Goal: Information Seeking & Learning: Learn about a topic

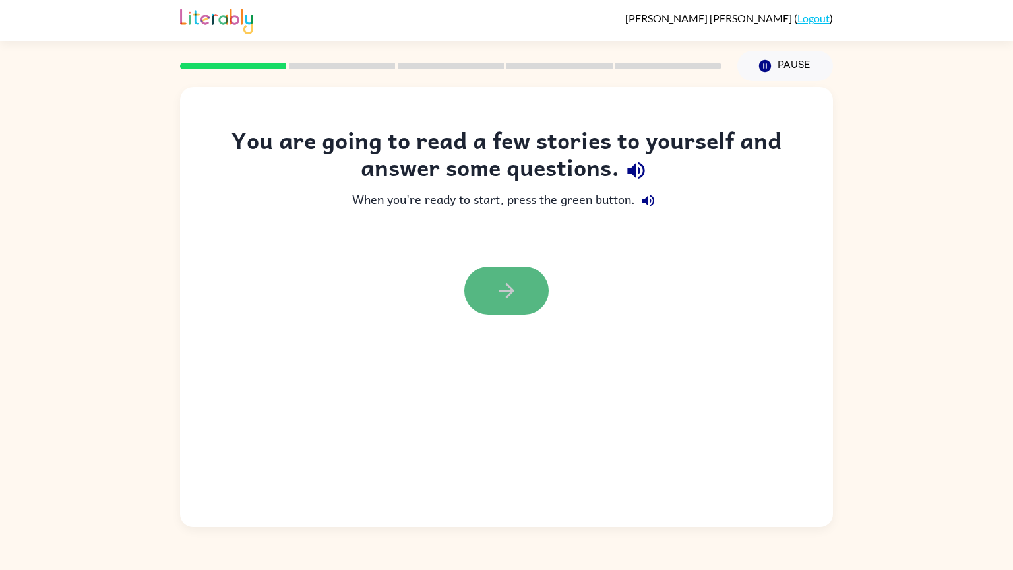
click at [523, 289] on button "button" at bounding box center [506, 290] width 84 height 48
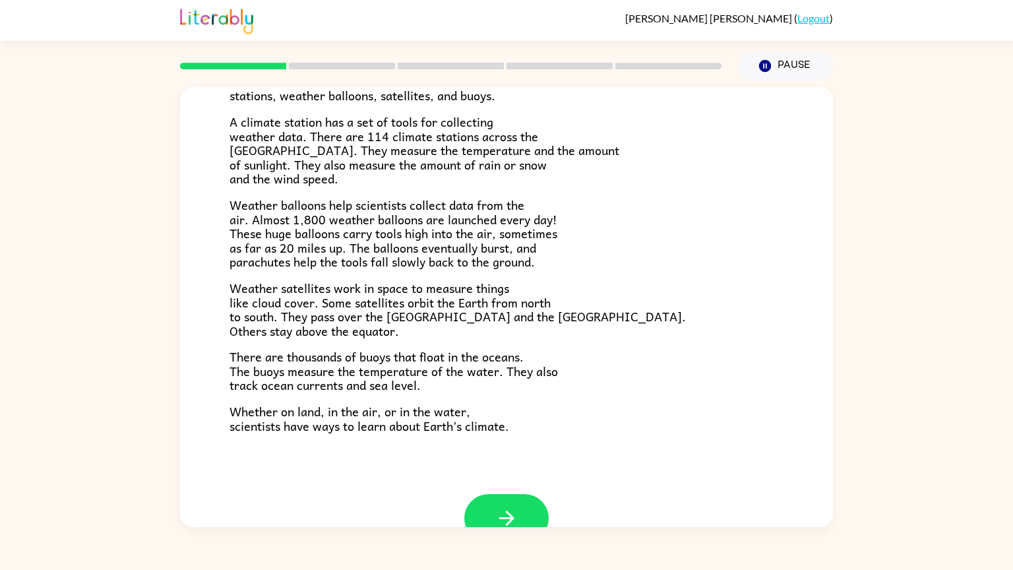
scroll to position [305, 0]
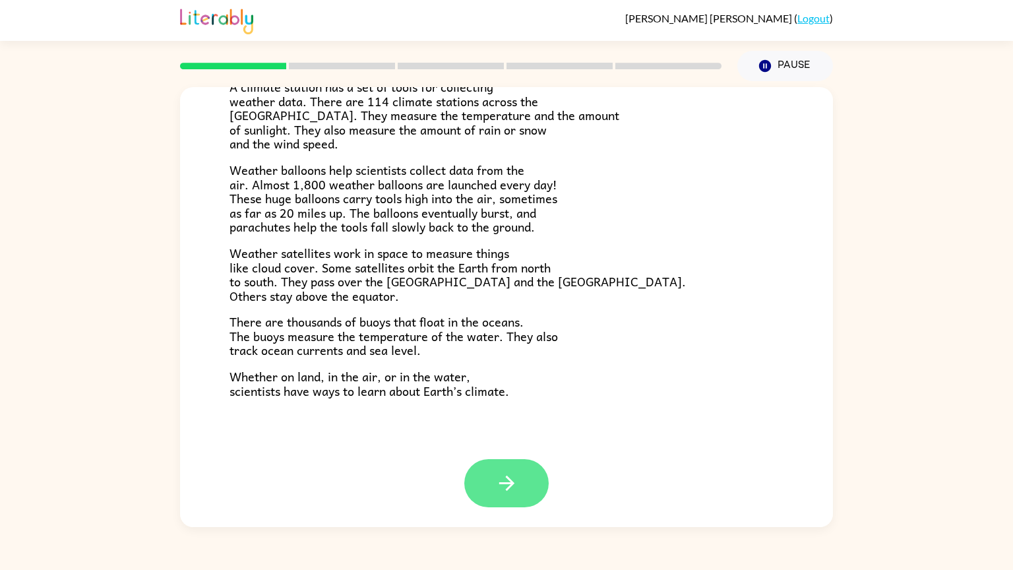
click at [530, 483] on button "button" at bounding box center [506, 483] width 84 height 48
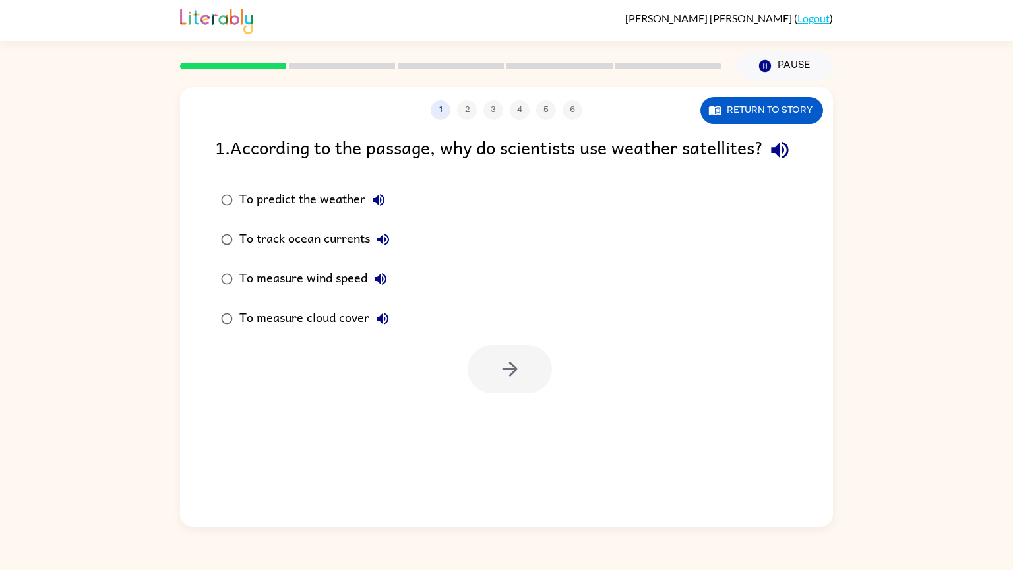
scroll to position [0, 0]
click at [805, 109] on button "Return to story" at bounding box center [761, 110] width 123 height 27
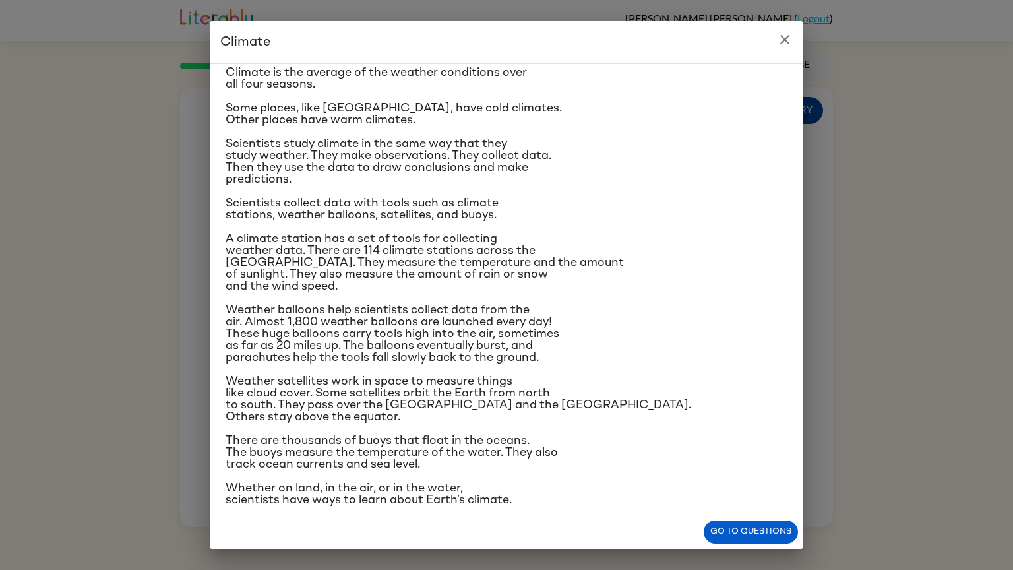
scroll to position [45, 0]
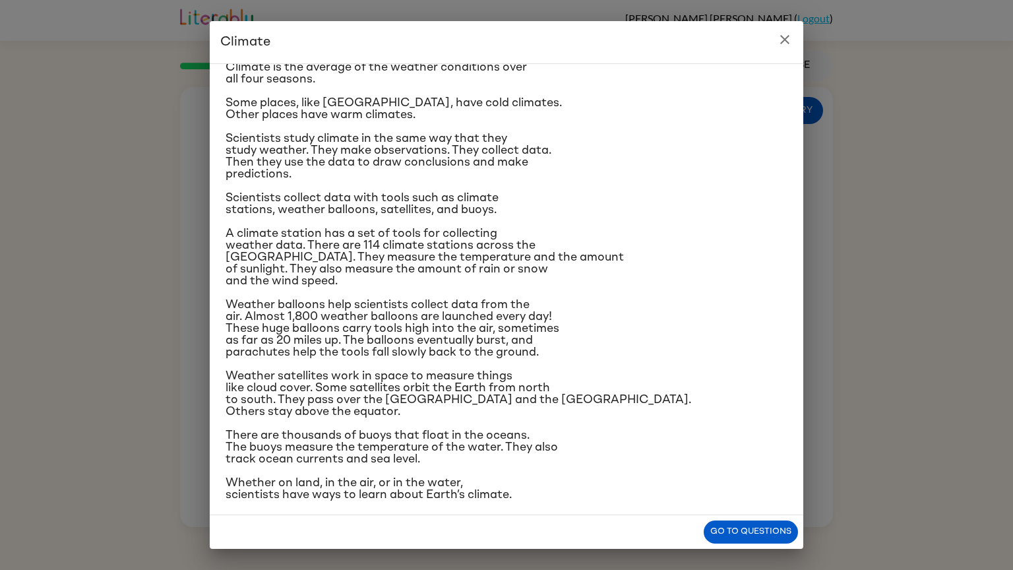
click at [796, 42] on button "close" at bounding box center [784, 39] width 26 height 26
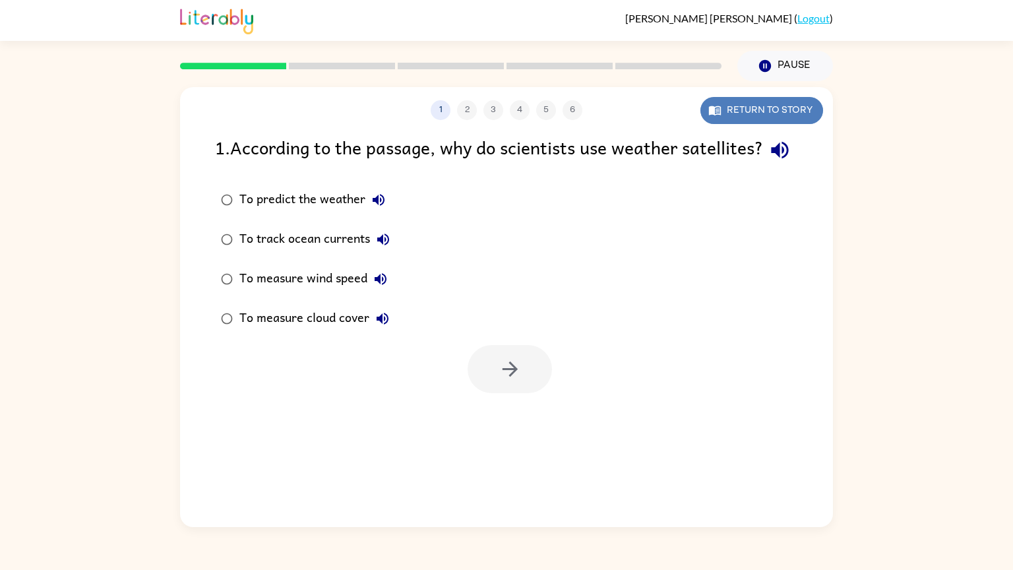
click at [719, 110] on icon "button" at bounding box center [714, 110] width 13 height 13
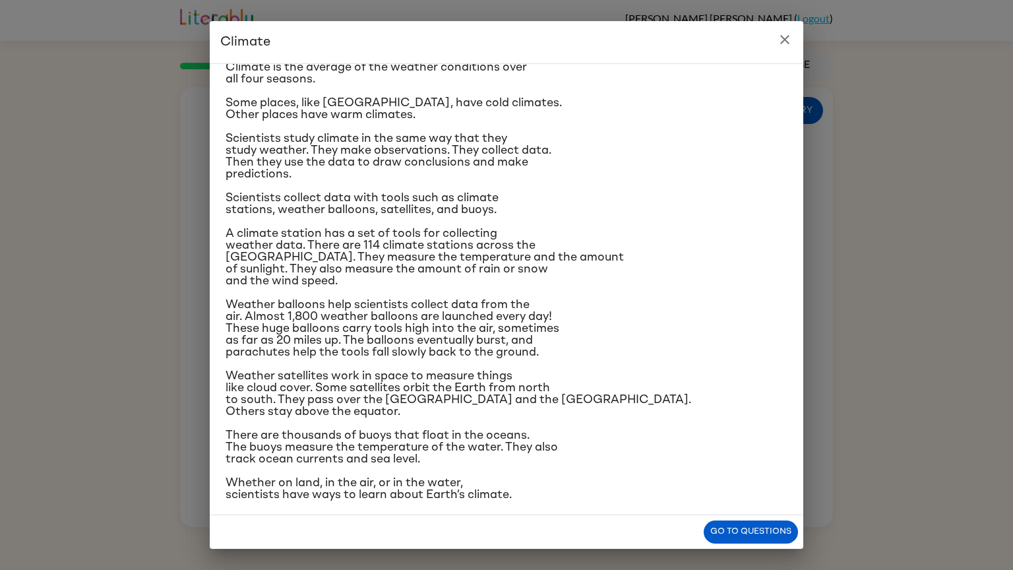
click at [793, 29] on button "close" at bounding box center [784, 39] width 26 height 26
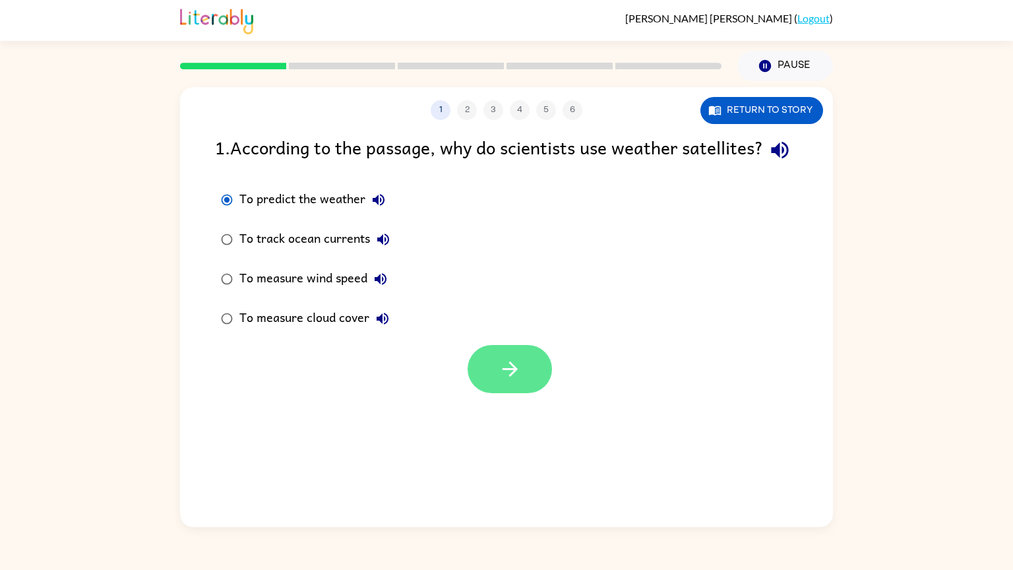
click at [510, 380] on icon "button" at bounding box center [509, 368] width 23 height 23
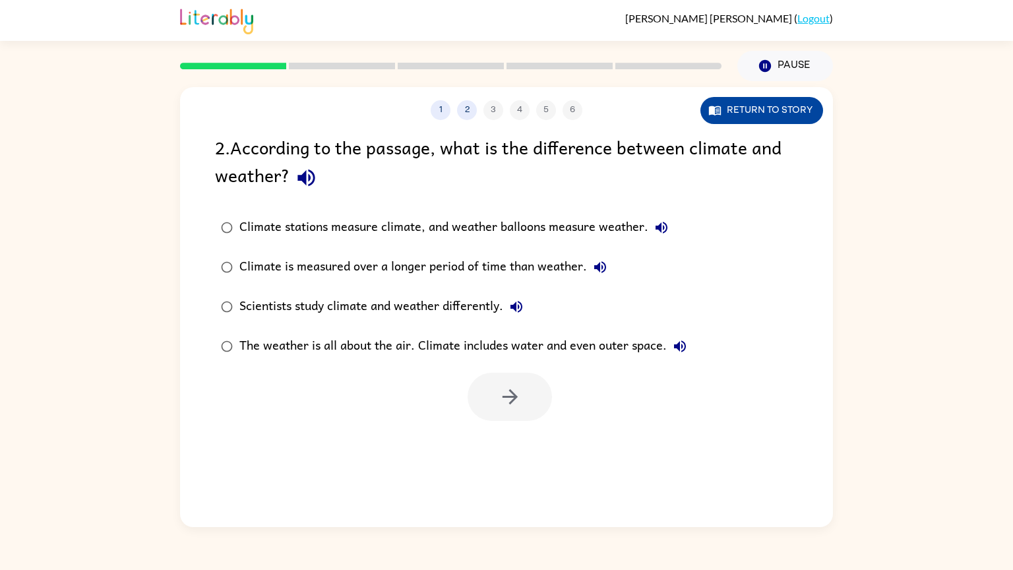
click at [807, 117] on button "Return to story" at bounding box center [761, 110] width 123 height 27
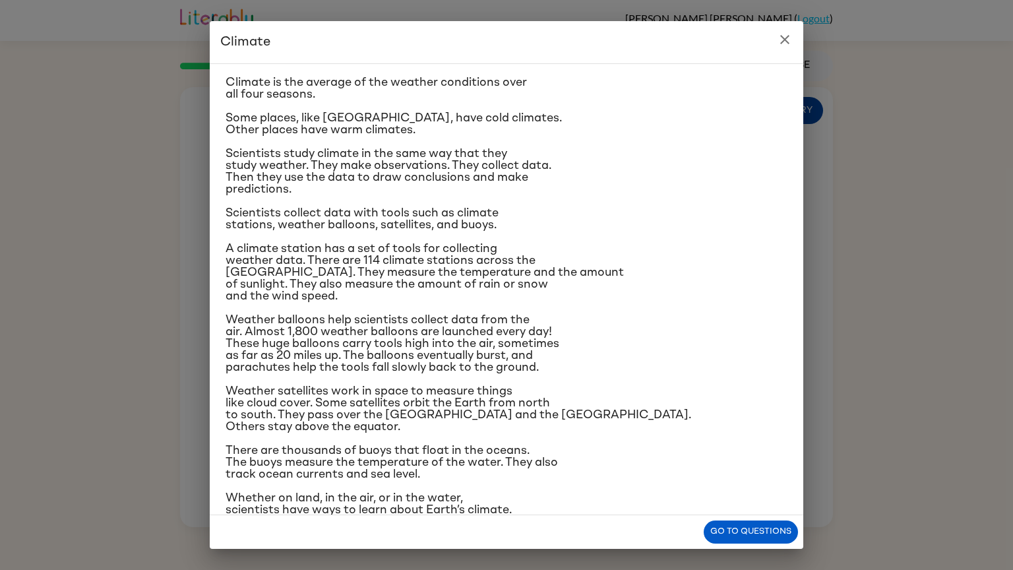
scroll to position [32, 0]
click at [784, 40] on icon "close" at bounding box center [784, 39] width 9 height 9
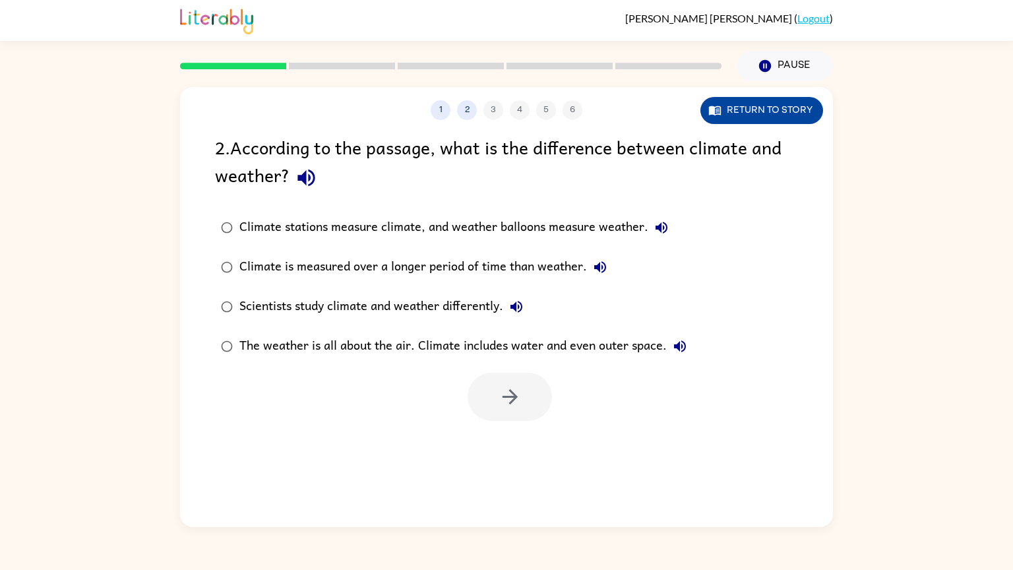
click at [789, 117] on button "Return to story" at bounding box center [761, 110] width 123 height 27
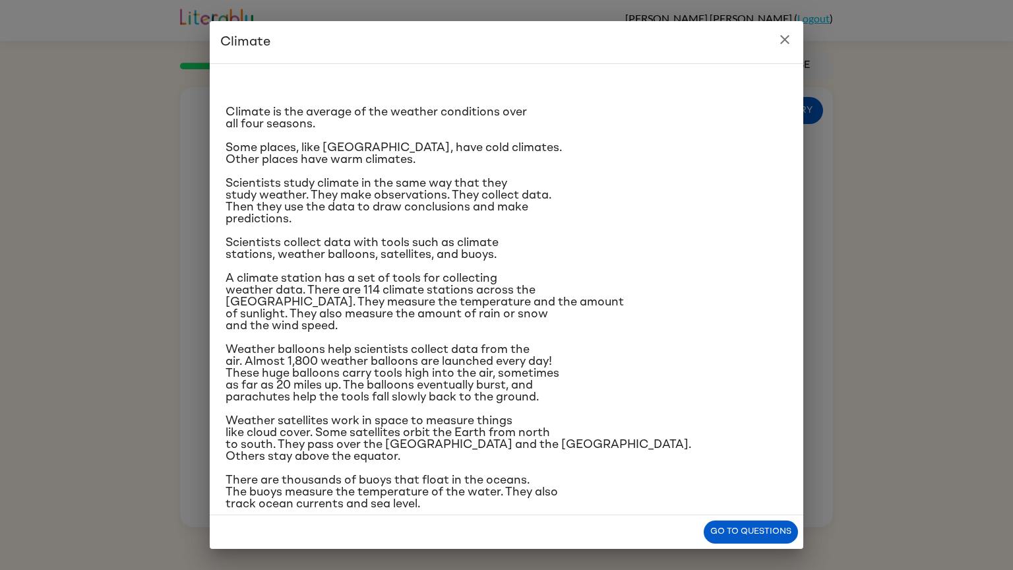
click at [781, 30] on button "close" at bounding box center [784, 39] width 26 height 26
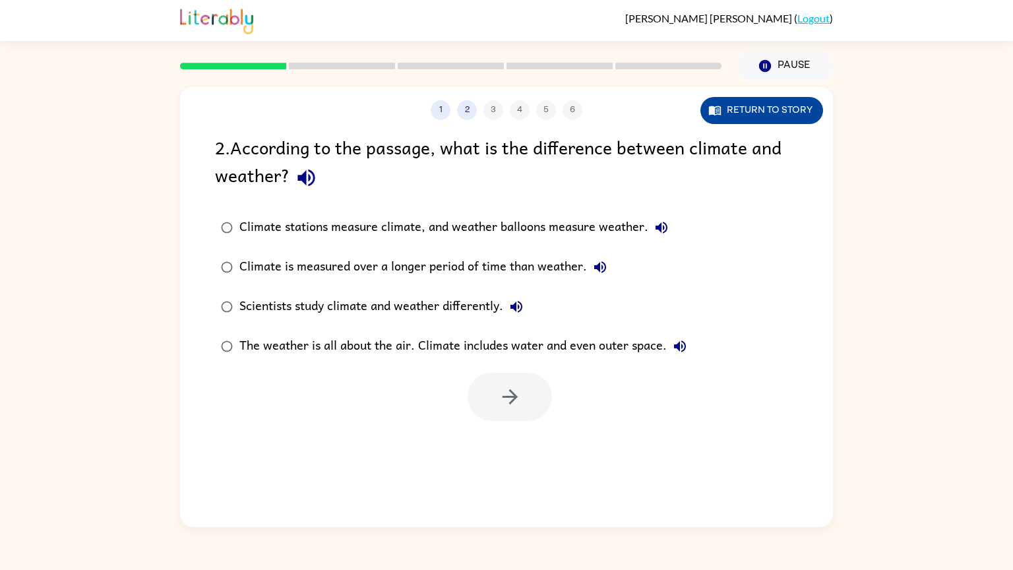
click at [752, 106] on button "Return to story" at bounding box center [761, 110] width 123 height 27
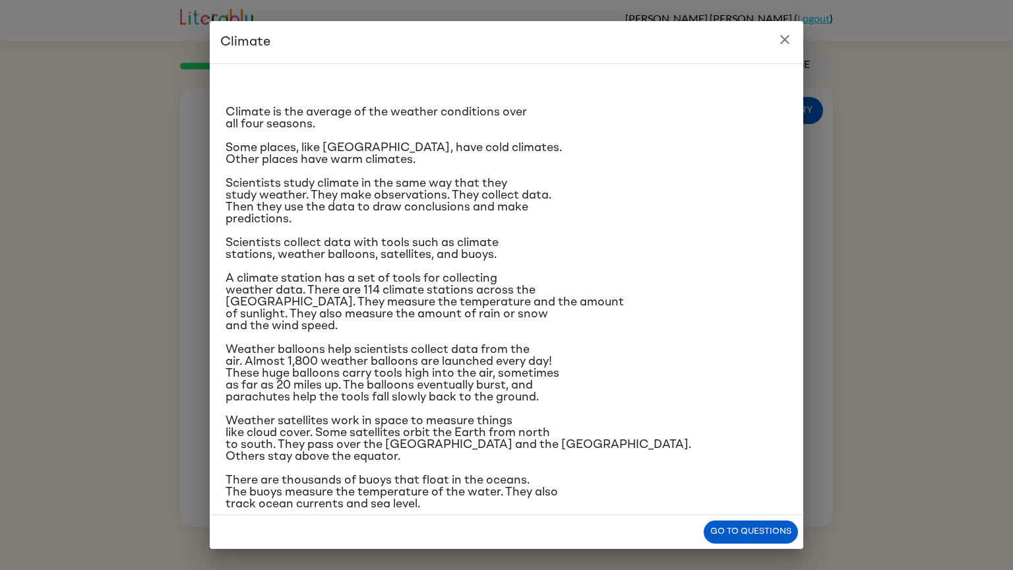
click at [790, 38] on icon "close" at bounding box center [785, 40] width 16 height 16
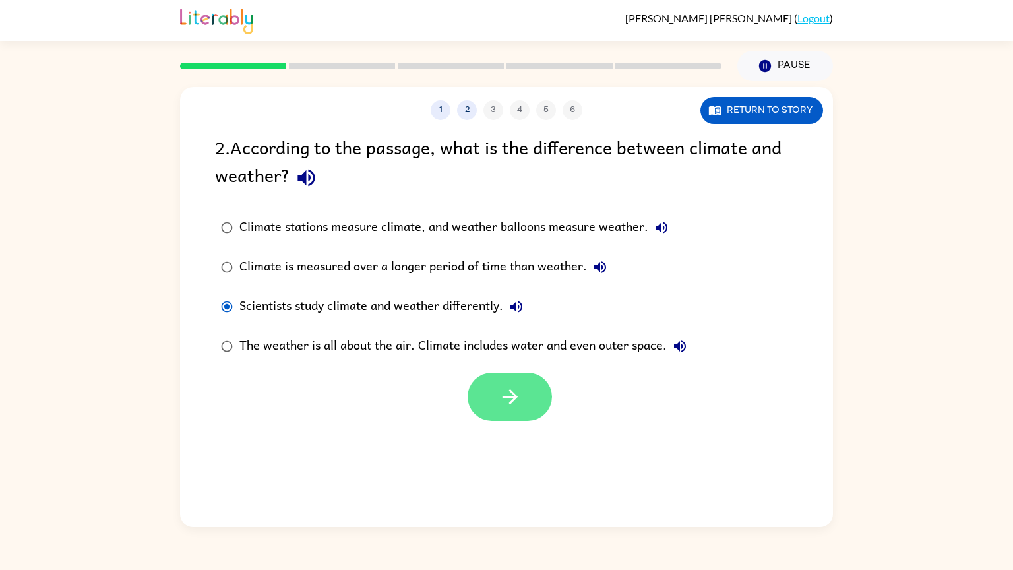
click at [500, 416] on button "button" at bounding box center [510, 397] width 84 height 48
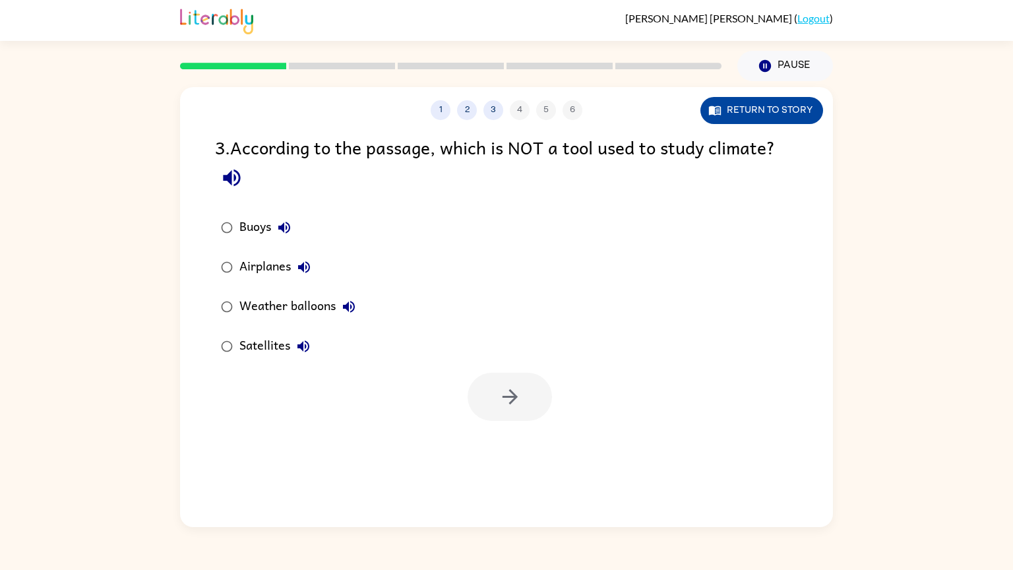
click at [708, 111] on button "Return to story" at bounding box center [761, 110] width 123 height 27
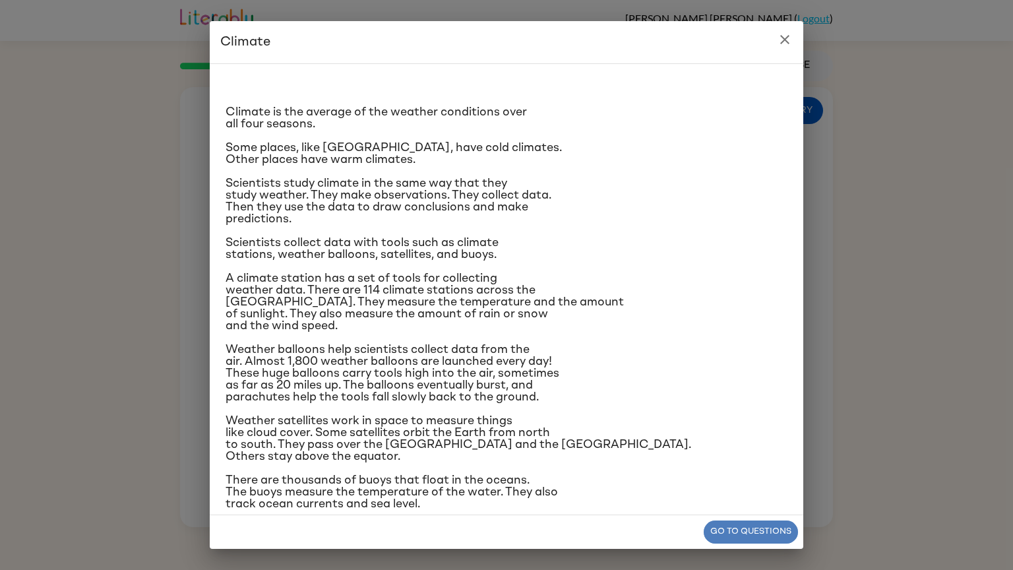
click at [780, 524] on button "Go to questions" at bounding box center [751, 531] width 94 height 23
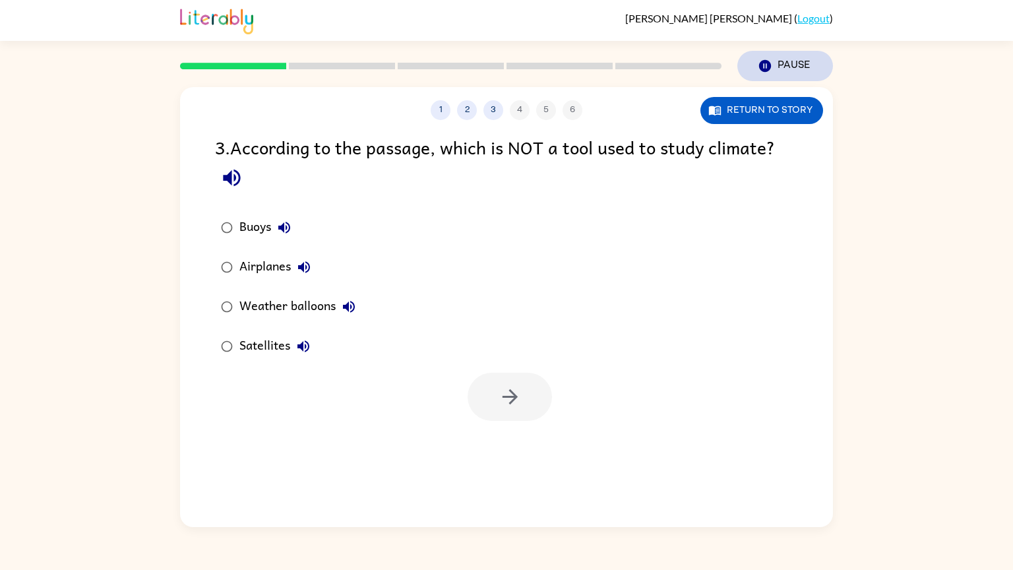
click at [796, 73] on button "Pause Pause" at bounding box center [785, 66] width 96 height 30
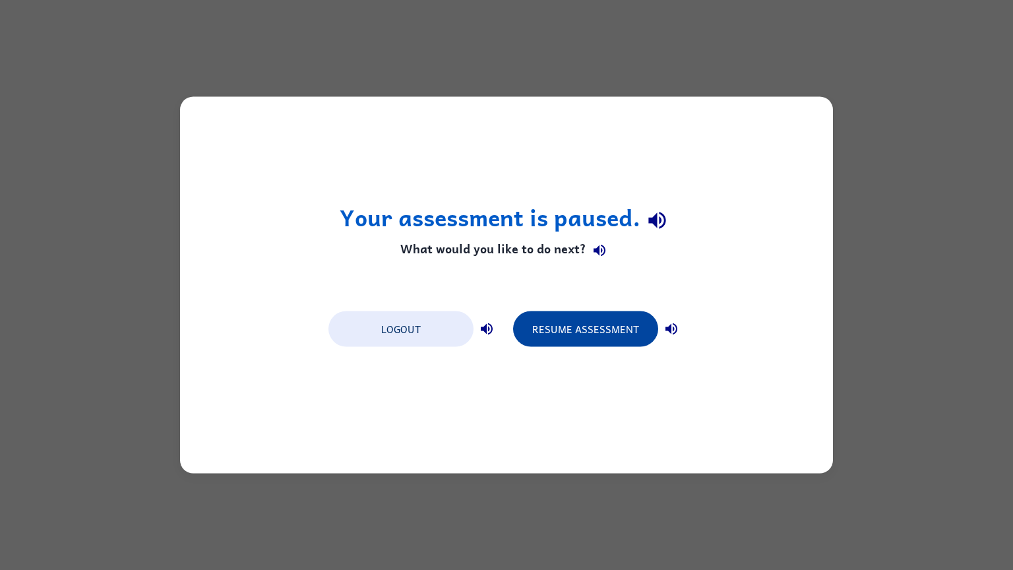
click at [593, 329] on button "Resume Assessment" at bounding box center [585, 329] width 145 height 36
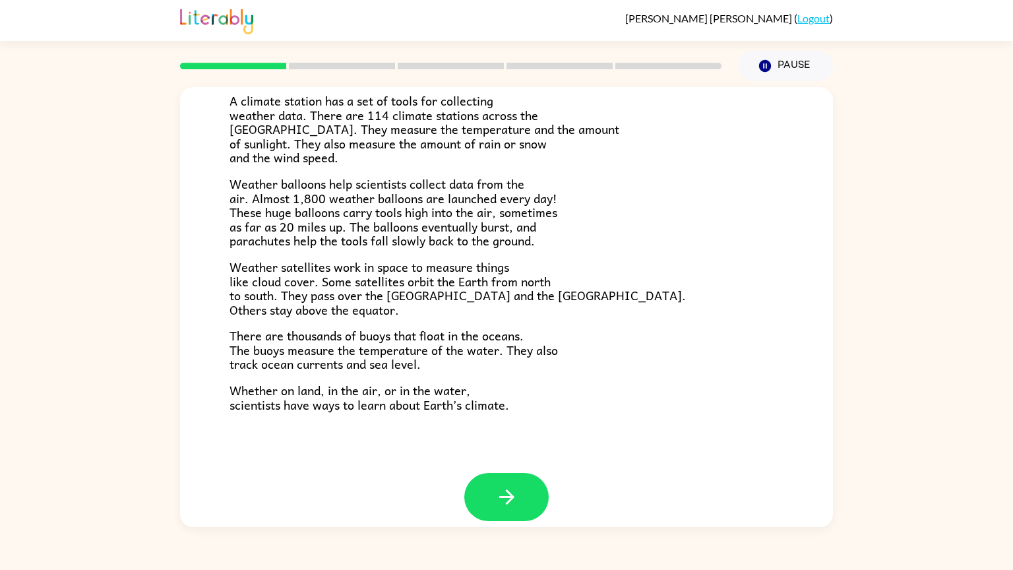
scroll to position [294, 0]
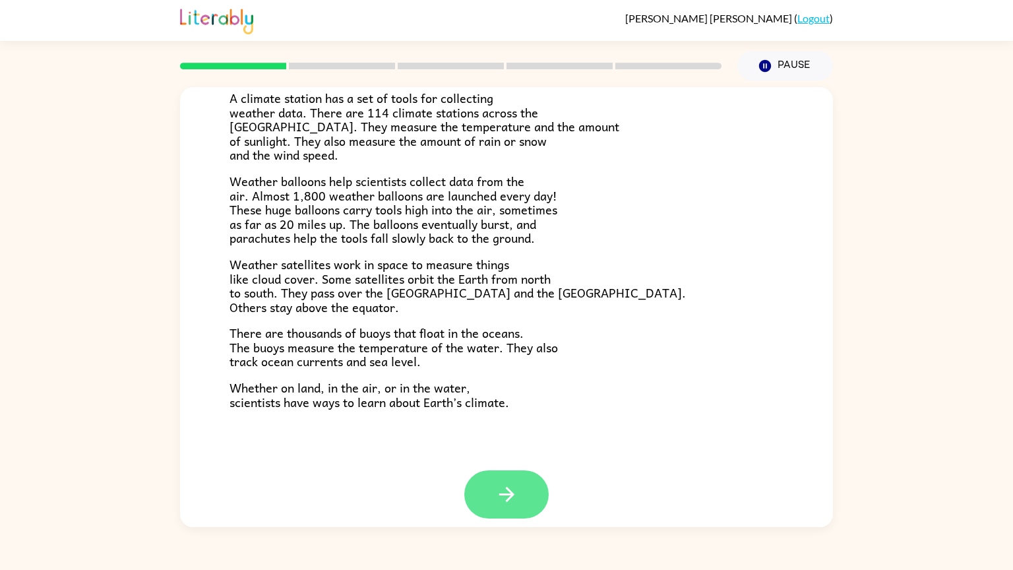
click at [522, 490] on button "button" at bounding box center [506, 494] width 84 height 48
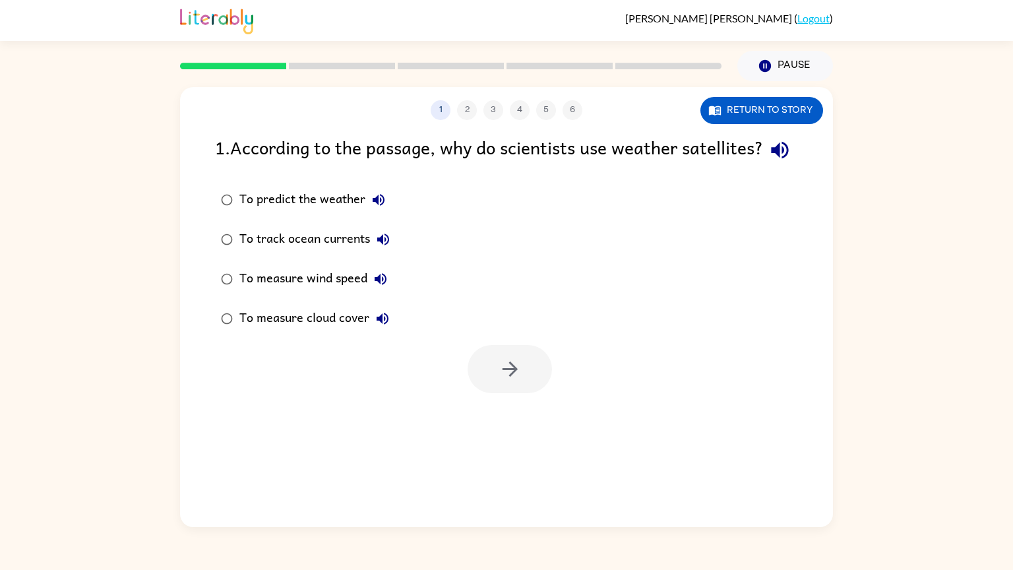
scroll to position [0, 0]
click at [473, 337] on div "To predict the weather To track ocean currents To measure wind speed To measure…" at bounding box center [524, 259] width 618 height 158
click at [529, 383] on button "button" at bounding box center [510, 369] width 84 height 48
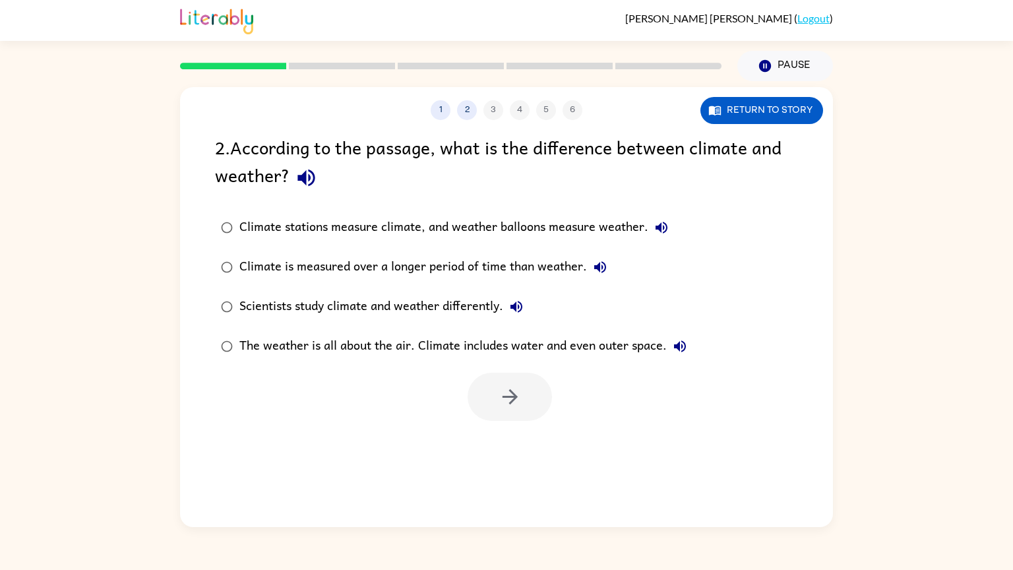
click at [278, 297] on div "Scientists study climate and weather differently." at bounding box center [384, 306] width 290 height 26
click at [291, 308] on div "Scientists study climate and weather differently." at bounding box center [384, 306] width 290 height 26
click at [501, 370] on div at bounding box center [506, 393] width 653 height 55
click at [500, 407] on icon "button" at bounding box center [509, 396] width 23 height 23
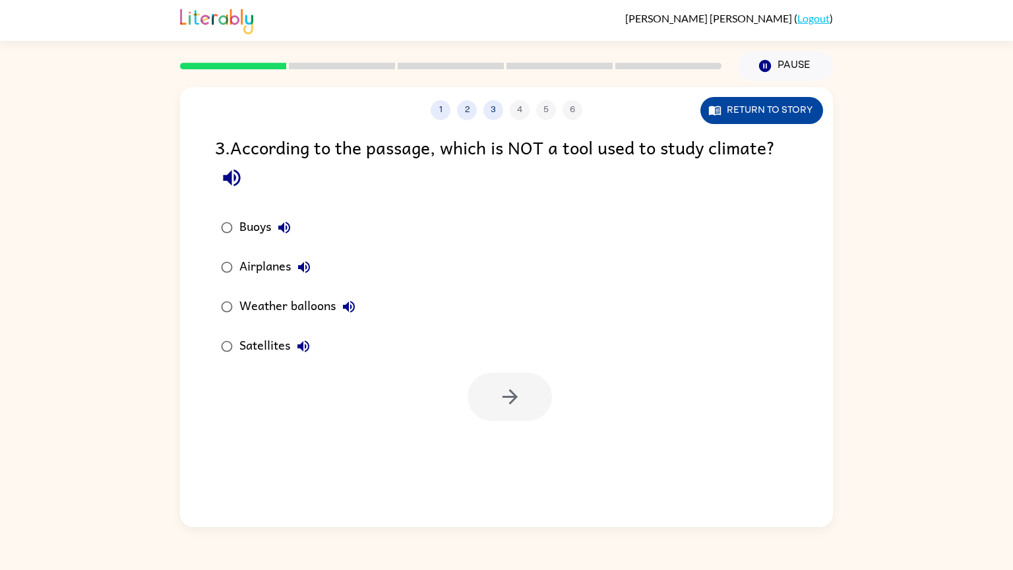
click at [709, 112] on icon "button" at bounding box center [715, 110] width 12 height 9
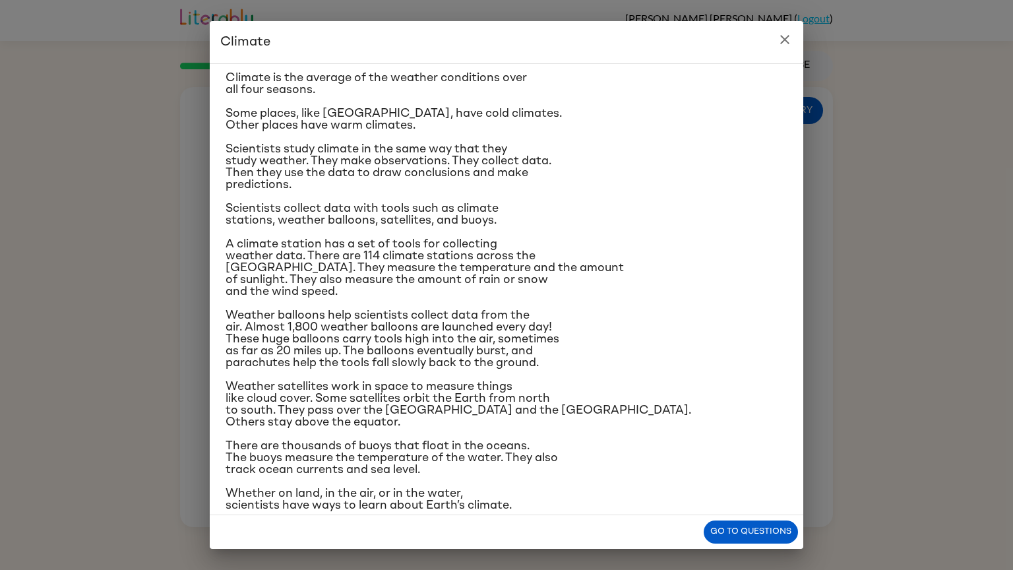
scroll to position [24, 0]
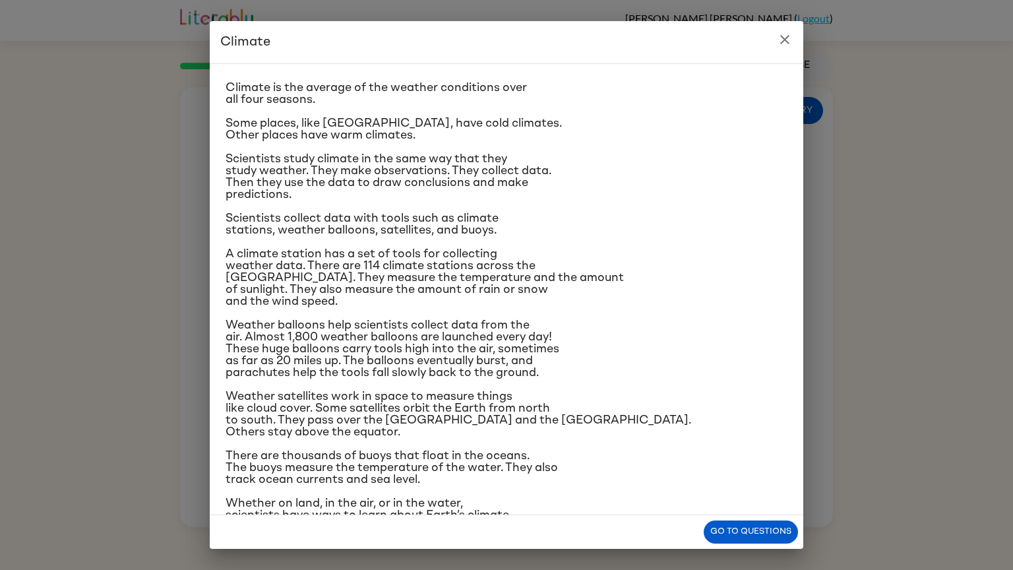
click at [787, 32] on icon "close" at bounding box center [785, 40] width 16 height 16
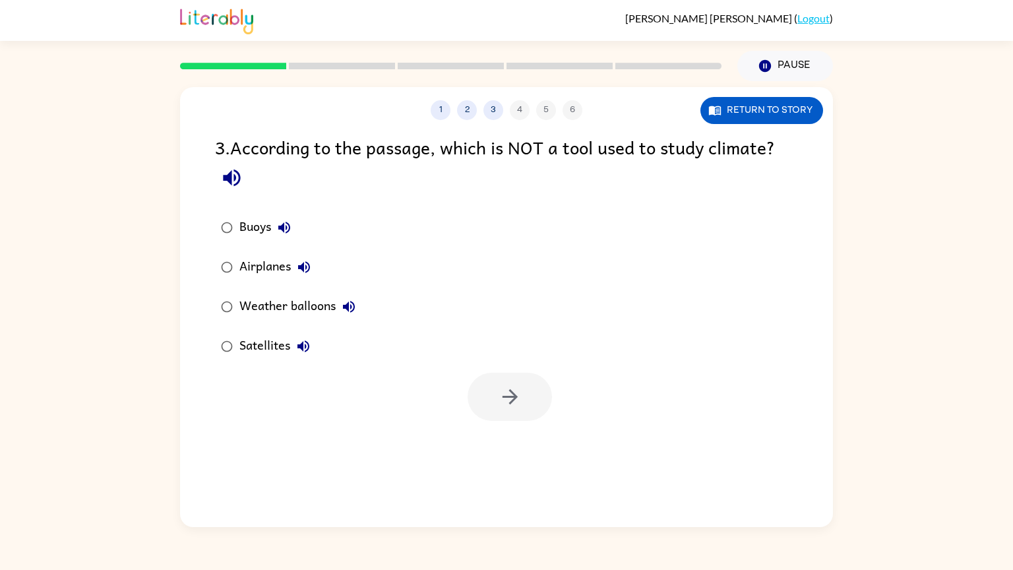
click at [312, 269] on icon "button" at bounding box center [304, 267] width 16 height 16
click at [535, 411] on button "button" at bounding box center [510, 397] width 84 height 48
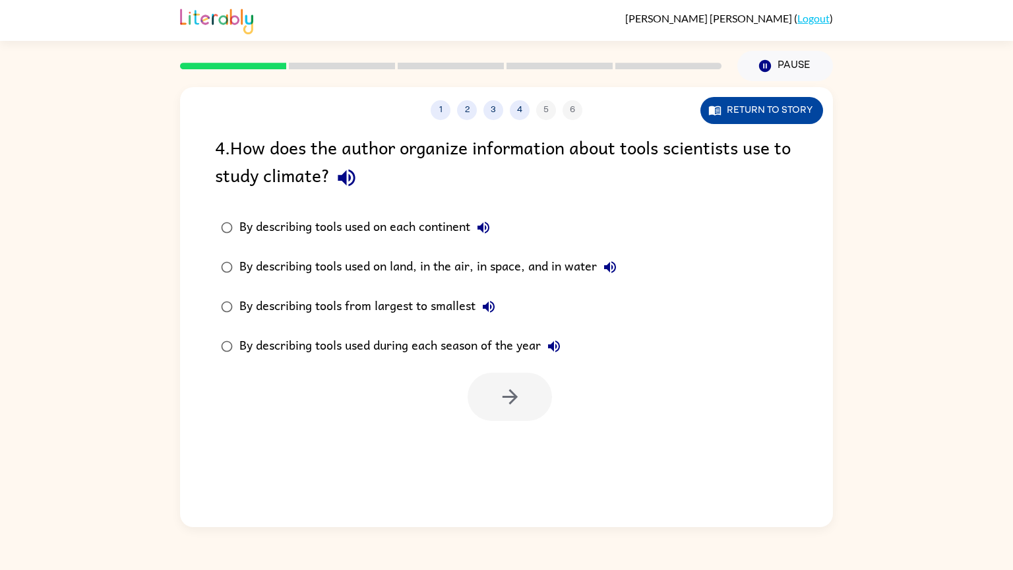
click at [732, 115] on button "Return to story" at bounding box center [761, 110] width 123 height 27
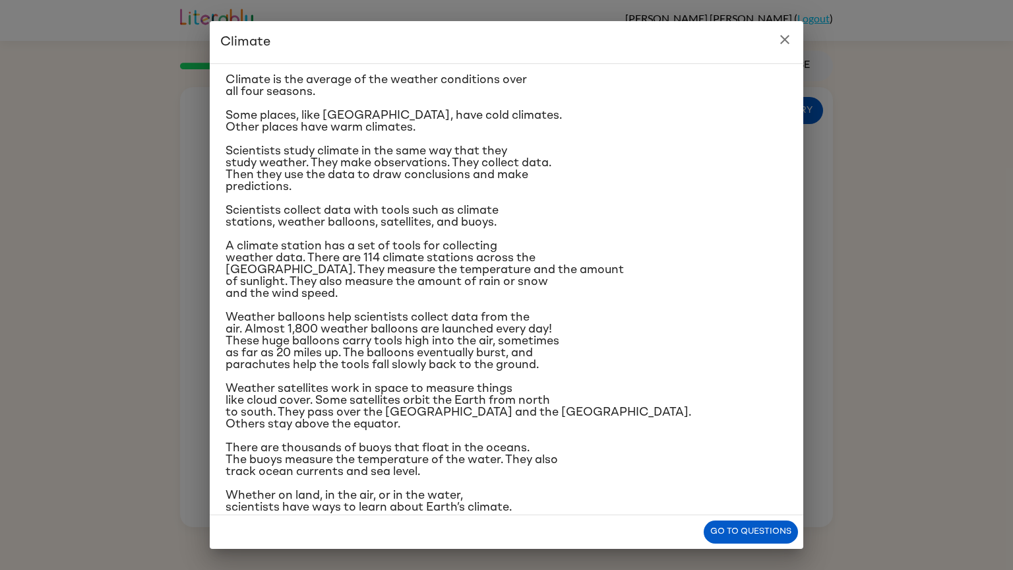
scroll to position [32, 0]
click at [790, 40] on icon "close" at bounding box center [785, 40] width 16 height 16
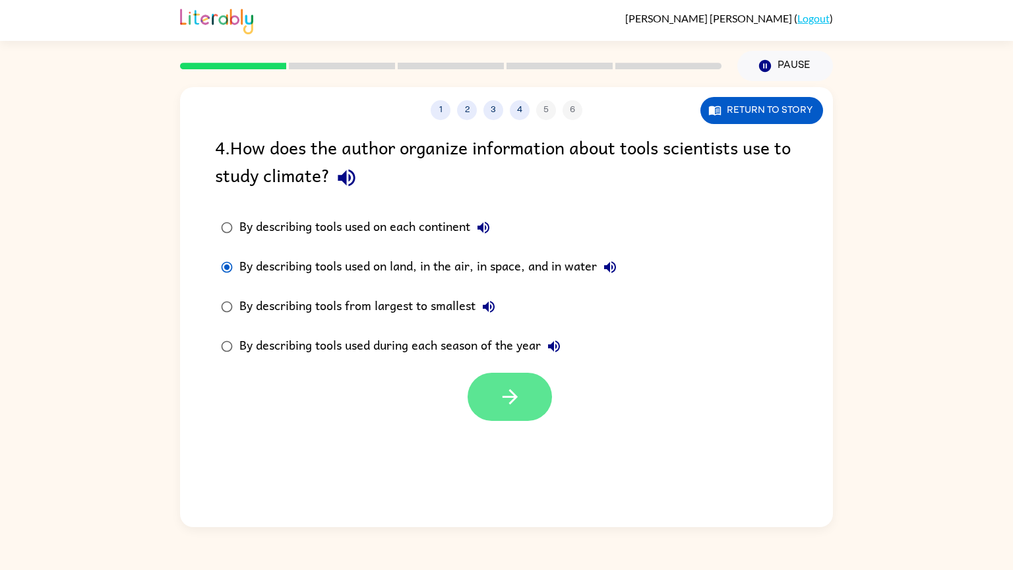
click at [518, 399] on icon "button" at bounding box center [509, 396] width 23 height 23
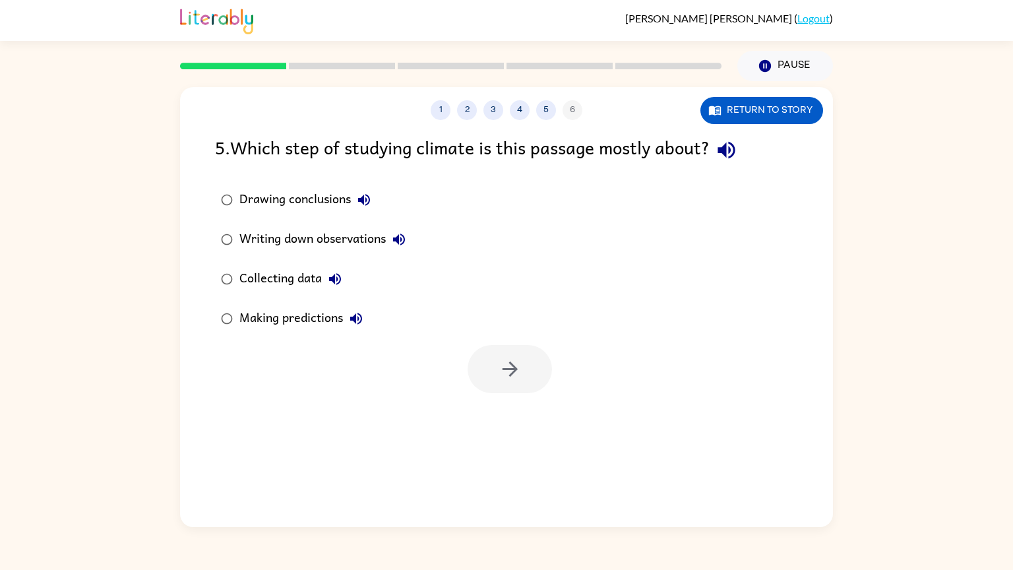
click at [702, 479] on div "1 2 3 4 5 6 Return to story 5 . Which step of studying climate is this passage …" at bounding box center [506, 307] width 653 height 440
click at [668, 378] on div at bounding box center [506, 365] width 653 height 55
click at [754, 335] on div "Drawing conclusions Writing down observations Collecting data Making predictions" at bounding box center [524, 259] width 618 height 158
click at [768, 338] on div at bounding box center [506, 365] width 653 height 55
click at [753, 364] on div at bounding box center [506, 365] width 653 height 55
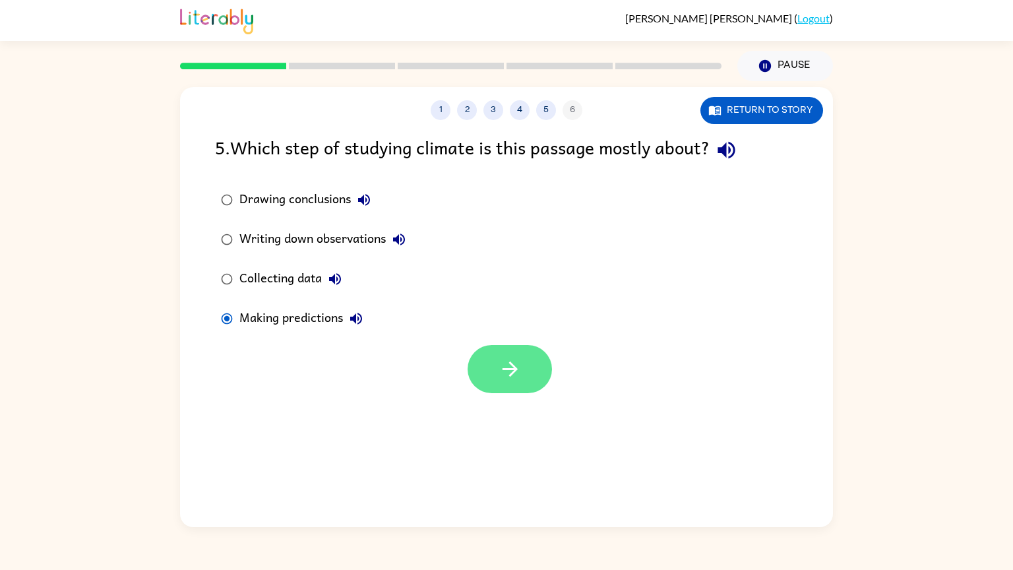
click at [525, 380] on button "button" at bounding box center [510, 369] width 84 height 48
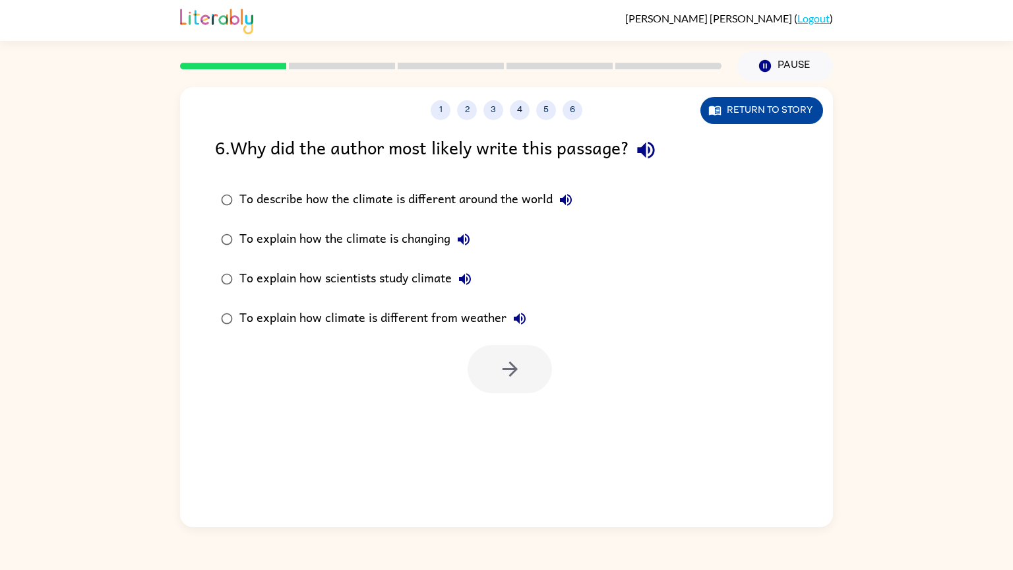
click at [755, 111] on button "Return to story" at bounding box center [761, 110] width 123 height 27
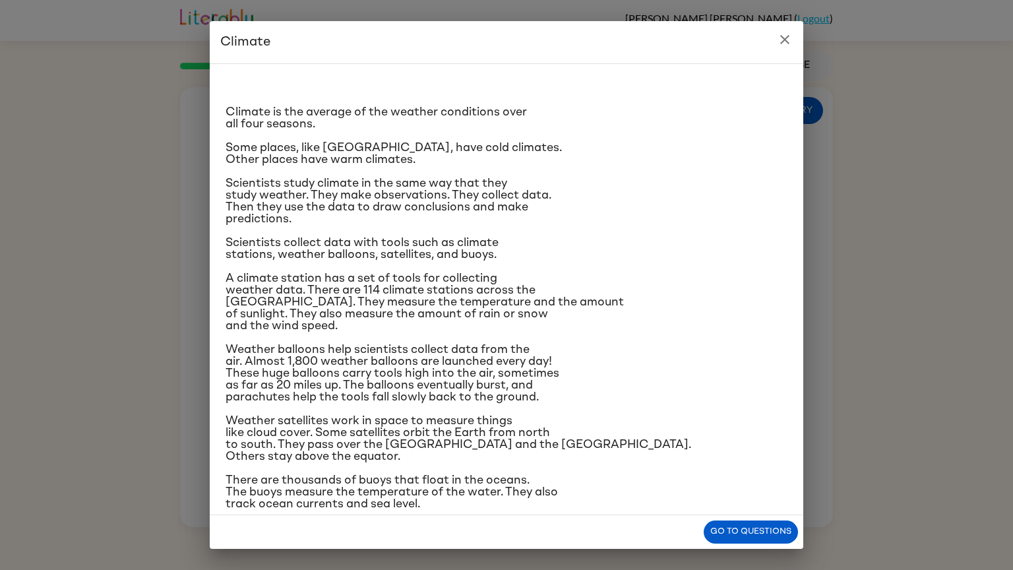
click at [786, 42] on icon "close" at bounding box center [785, 40] width 16 height 16
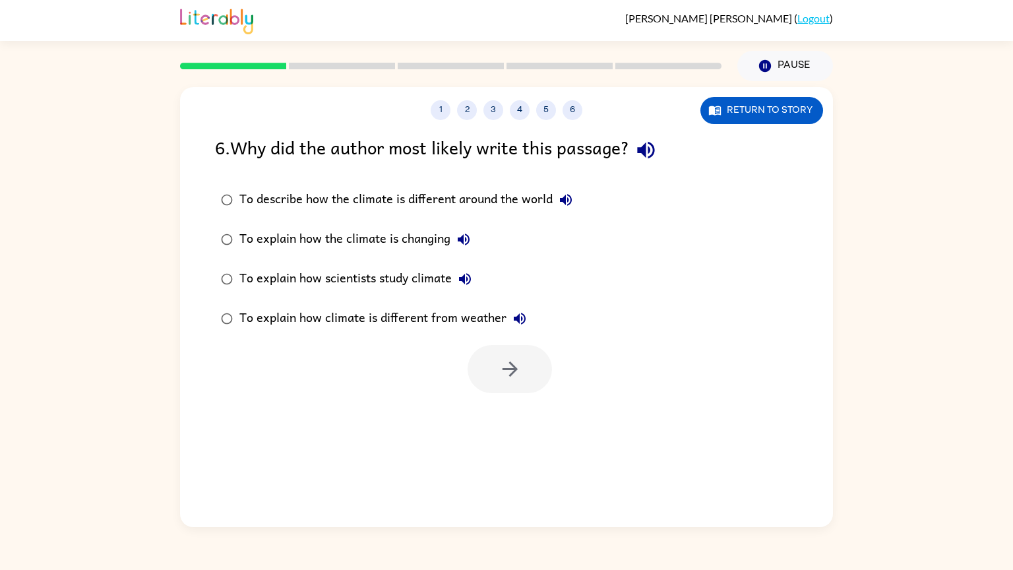
click at [267, 220] on label "To explain how the climate is changing" at bounding box center [397, 240] width 378 height 40
click at [289, 201] on div "To describe how the climate is different around the world" at bounding box center [409, 200] width 340 height 26
click at [528, 373] on button "button" at bounding box center [510, 369] width 84 height 48
click at [524, 380] on div at bounding box center [510, 369] width 84 height 48
click at [511, 381] on div at bounding box center [510, 369] width 84 height 48
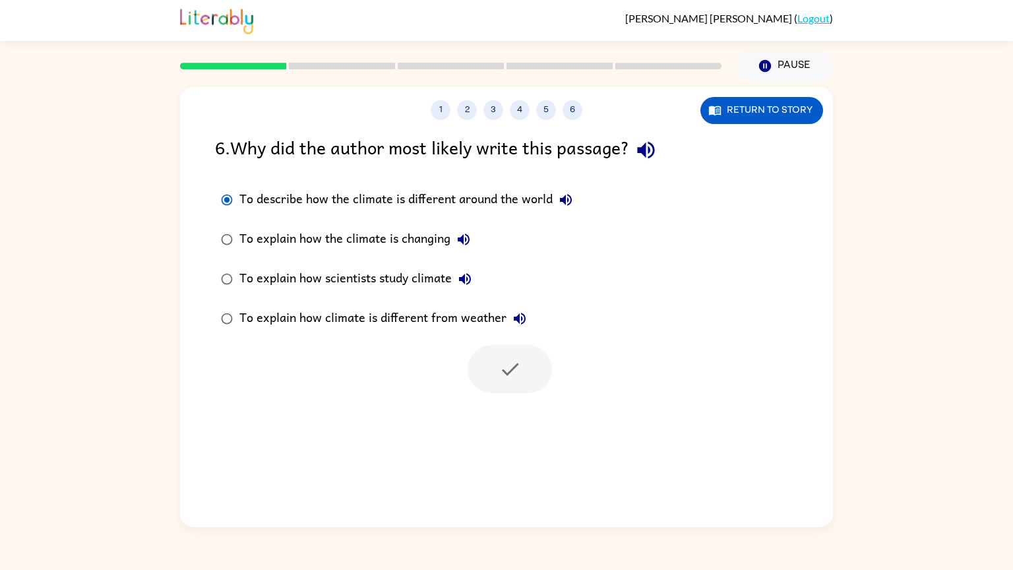
click at [514, 376] on div at bounding box center [510, 369] width 84 height 48
click at [506, 373] on div at bounding box center [510, 369] width 84 height 48
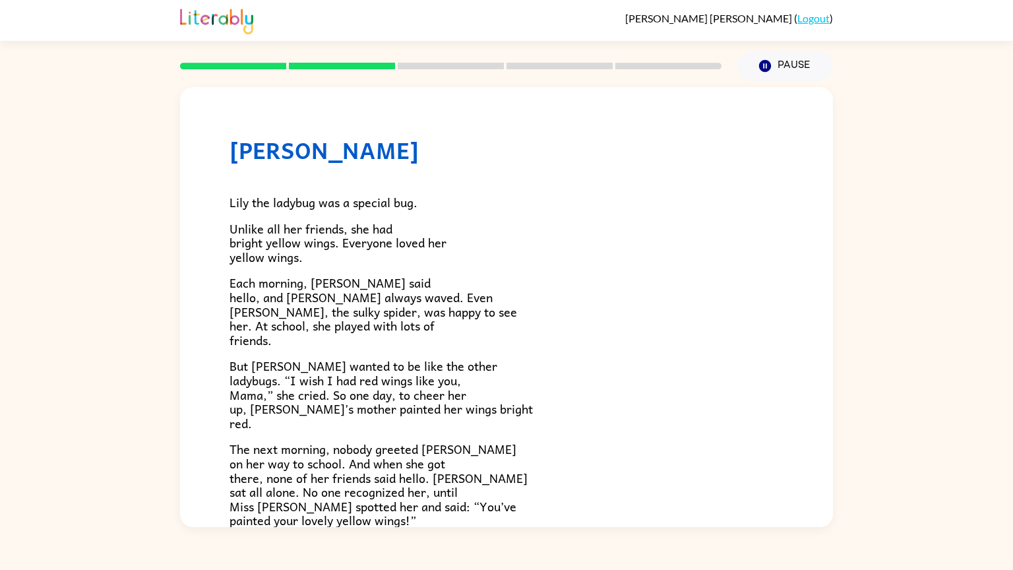
click at [0, 320] on div "[PERSON_NAME] [PERSON_NAME] the ladybug was a special bug. Unlike all her frien…" at bounding box center [506, 304] width 1013 height 446
click at [0, 493] on div "[PERSON_NAME] [PERSON_NAME] the ladybug was a special bug. Unlike all her frien…" at bounding box center [506, 304] width 1013 height 446
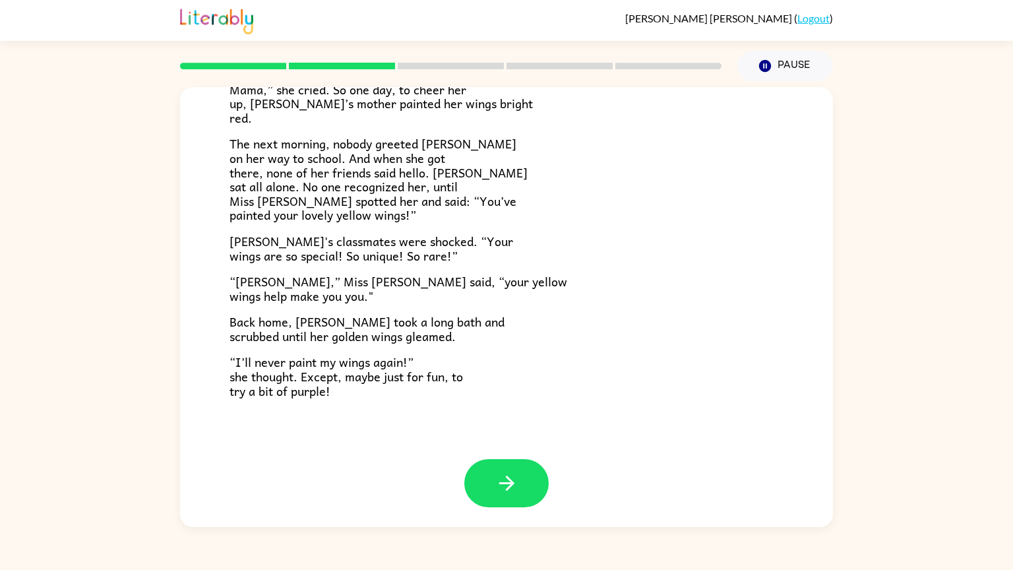
scroll to position [301, 0]
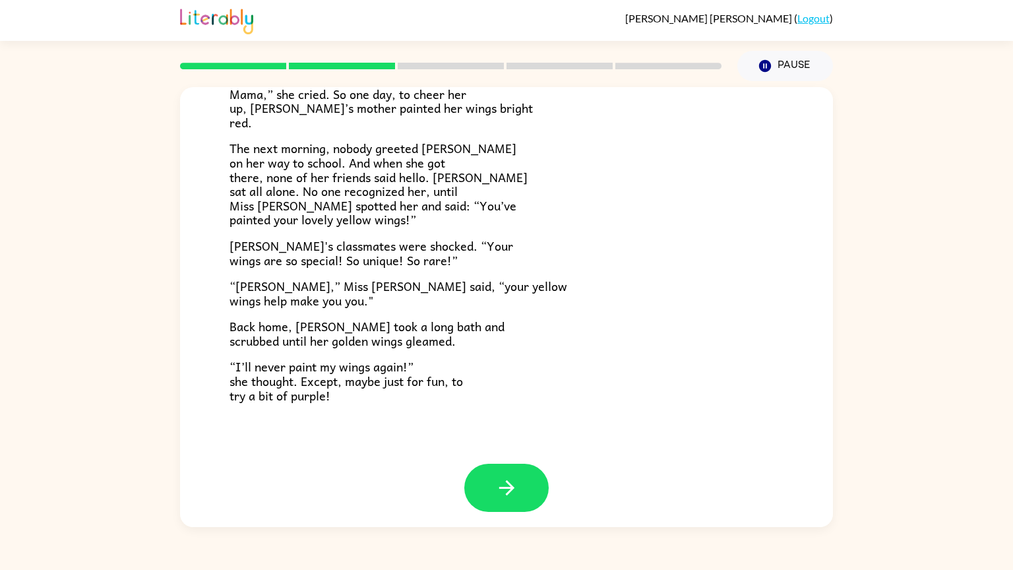
click at [514, 526] on div at bounding box center [506, 498] width 653 height 68
click at [520, 485] on button "button" at bounding box center [506, 488] width 84 height 48
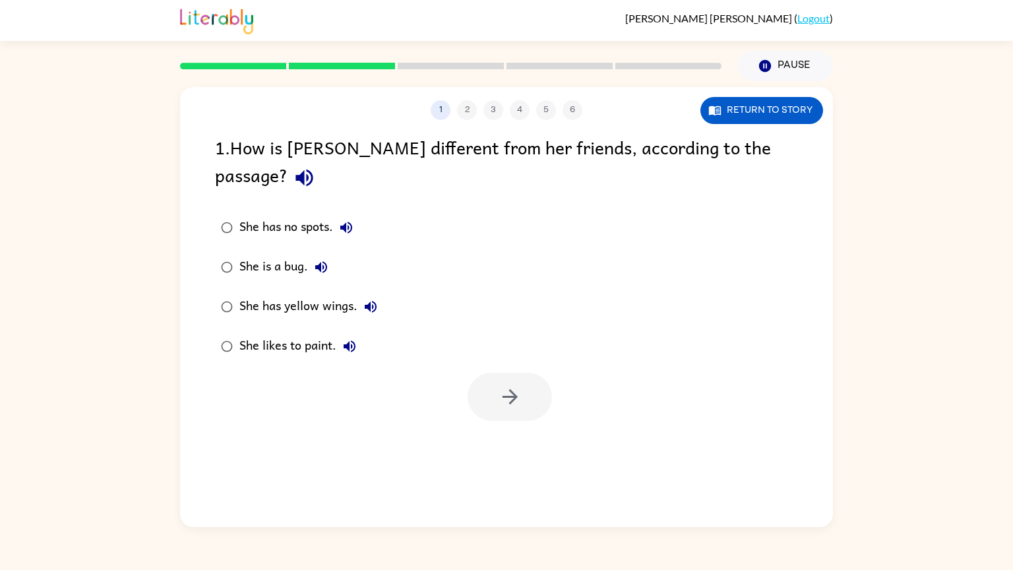
scroll to position [0, 0]
click at [359, 293] on button "She has yellow wings." at bounding box center [370, 306] width 26 height 26
click at [521, 390] on button "button" at bounding box center [510, 397] width 84 height 48
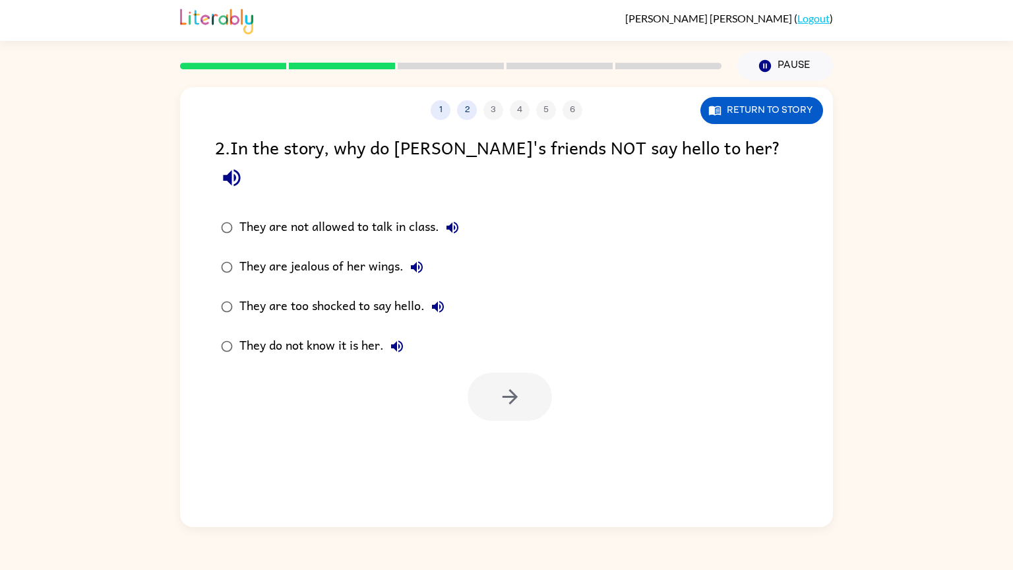
click at [255, 333] on div "They do not know it is her." at bounding box center [324, 346] width 171 height 26
click at [494, 379] on button "button" at bounding box center [510, 397] width 84 height 48
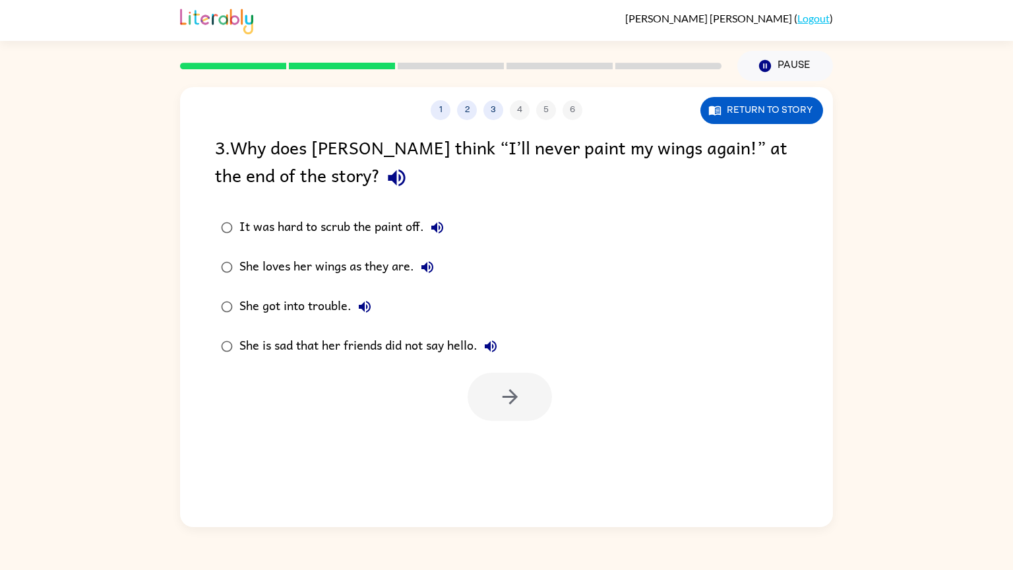
click at [369, 233] on div "It was hard to scrub the paint off." at bounding box center [344, 227] width 211 height 26
click at [348, 281] on label "She loves her wings as they are." at bounding box center [359, 267] width 303 height 40
click at [516, 418] on button "button" at bounding box center [510, 397] width 84 height 48
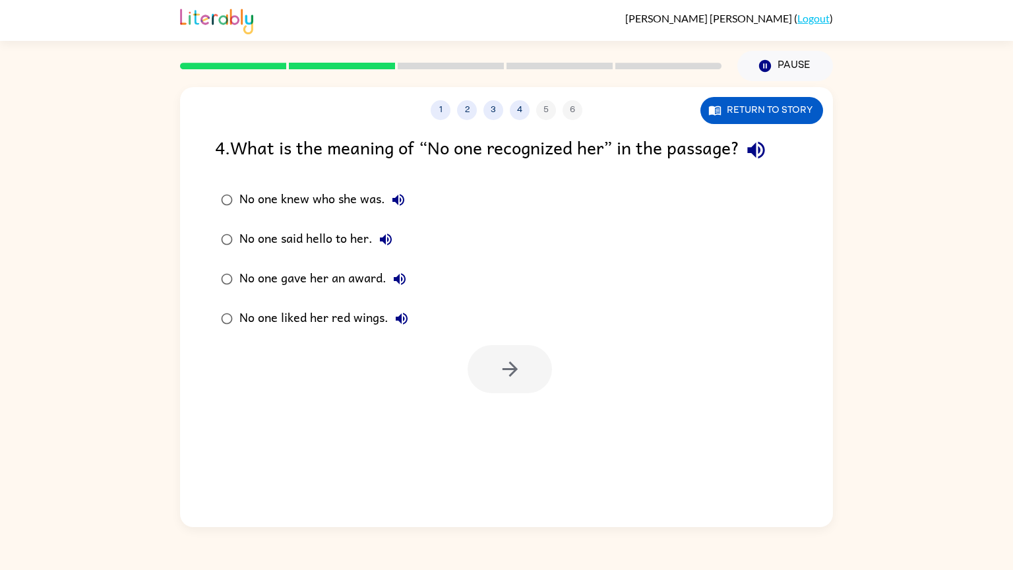
click at [386, 193] on button "No one knew who she was." at bounding box center [398, 200] width 26 height 26
click at [250, 208] on div "No one knew who she was." at bounding box center [325, 200] width 172 height 26
click at [512, 370] on icon "button" at bounding box center [509, 368] width 15 height 15
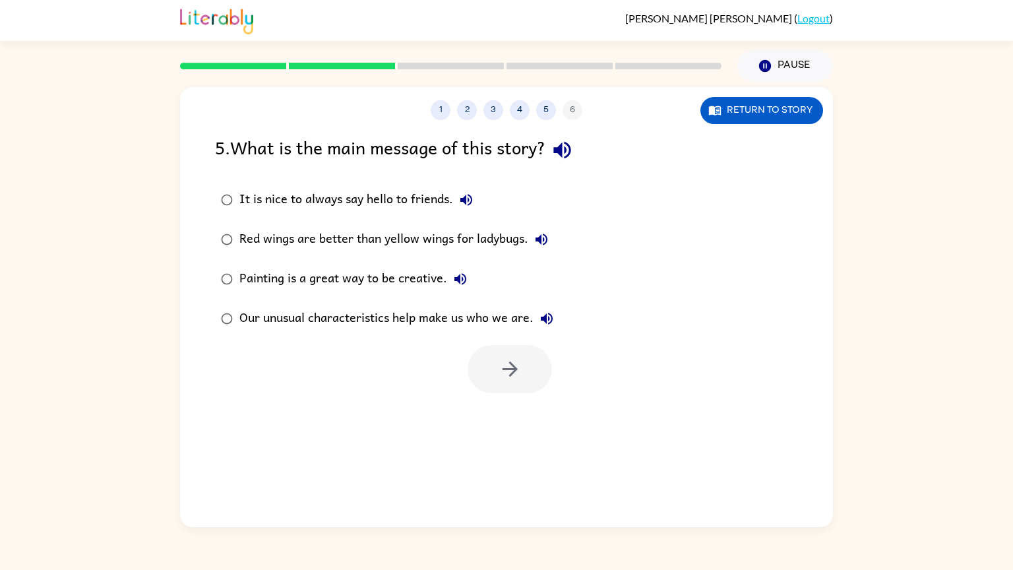
click at [251, 317] on div "Our unusual characteristics help make us who we are." at bounding box center [399, 318] width 320 height 26
click at [490, 365] on button "button" at bounding box center [510, 369] width 84 height 48
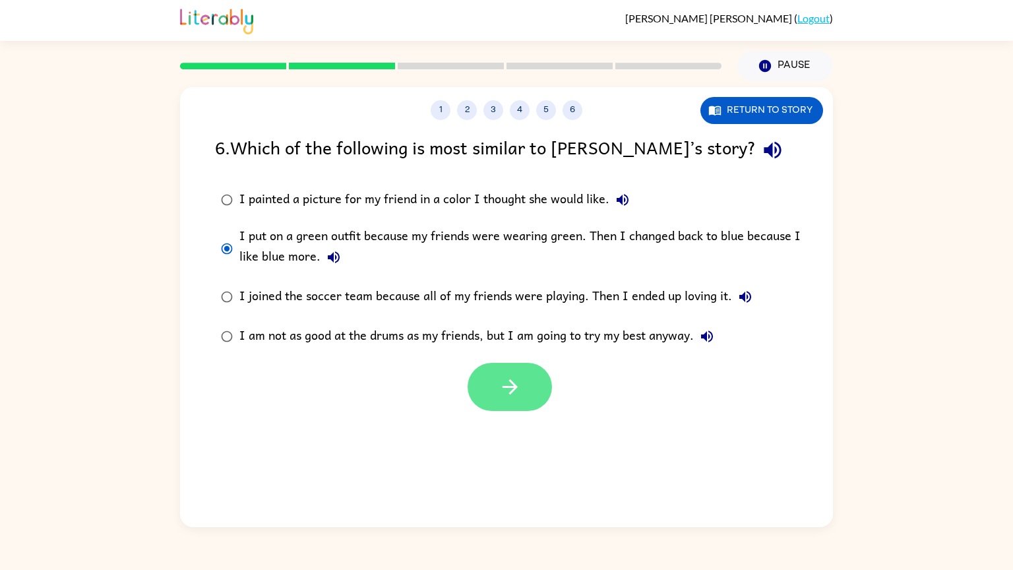
click at [510, 393] on icon "button" at bounding box center [509, 386] width 15 height 15
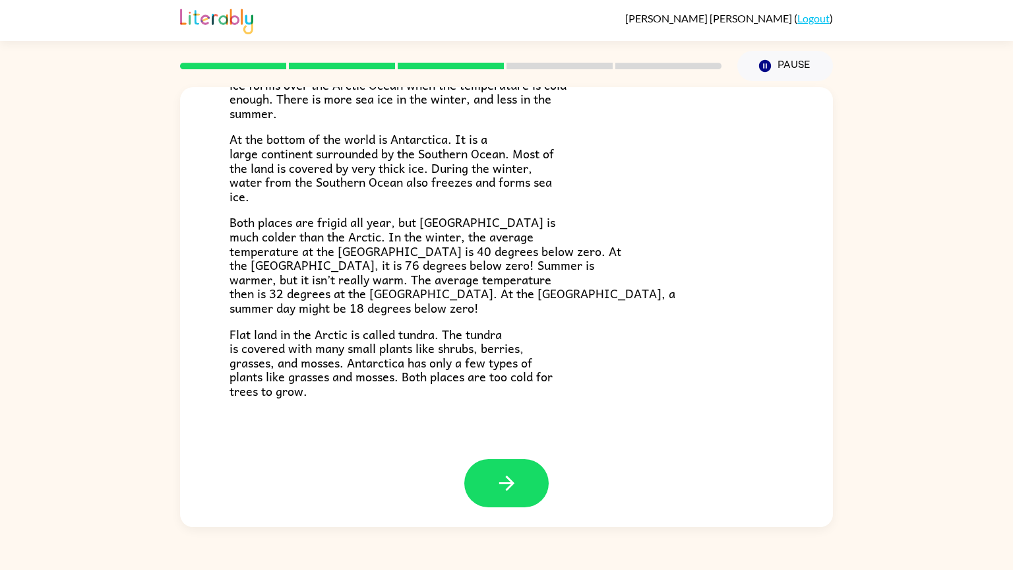
scroll to position [212, 0]
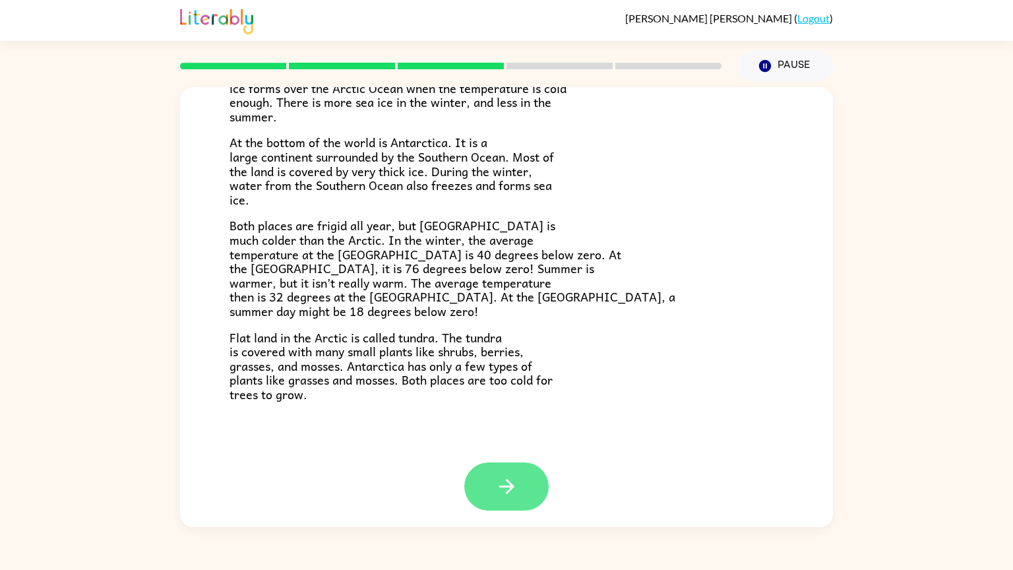
click at [501, 491] on icon "button" at bounding box center [506, 486] width 23 height 23
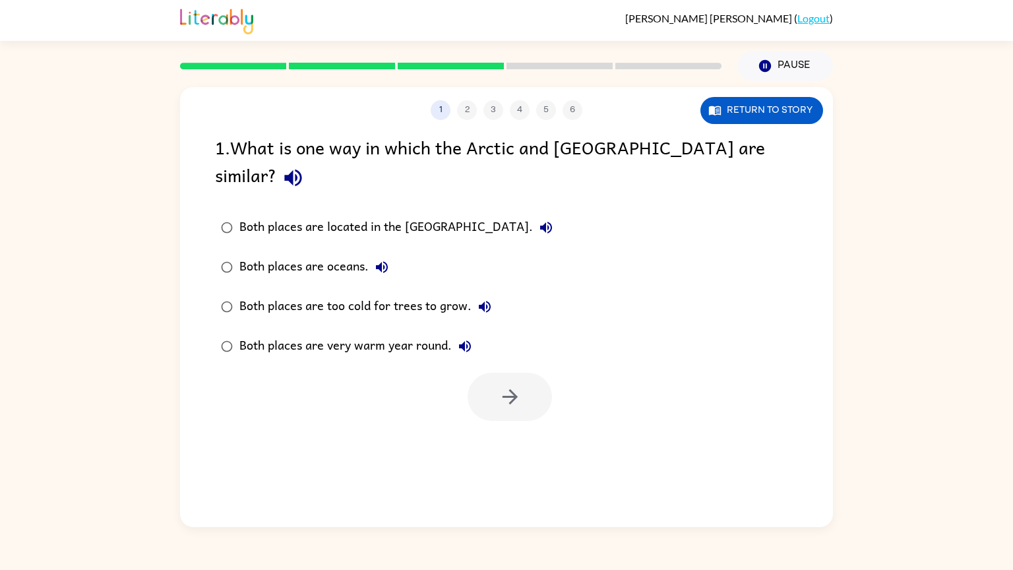
scroll to position [0, 0]
click at [770, 110] on button "Return to story" at bounding box center [761, 110] width 123 height 27
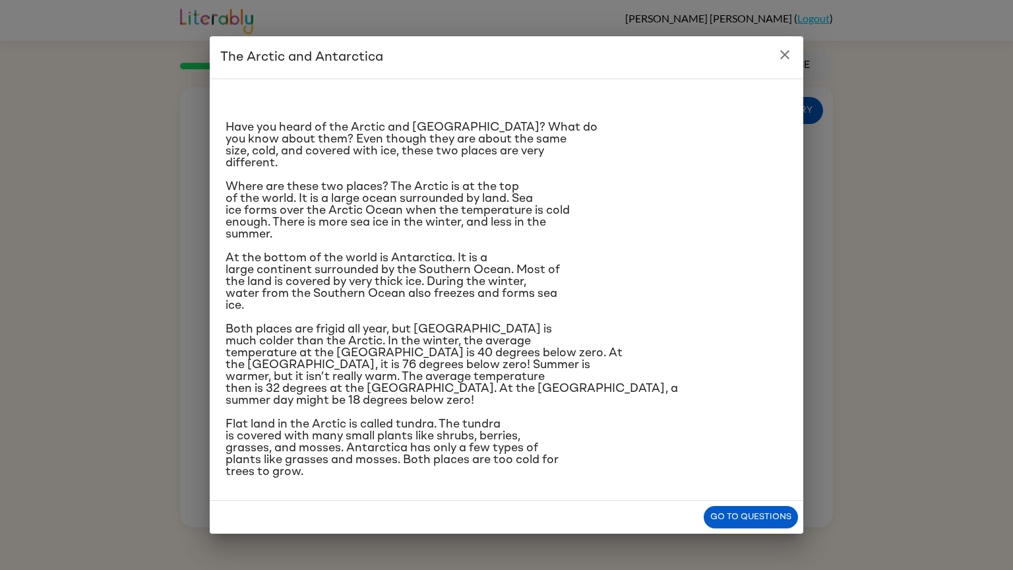
click at [783, 58] on icon "close" at bounding box center [784, 54] width 9 height 9
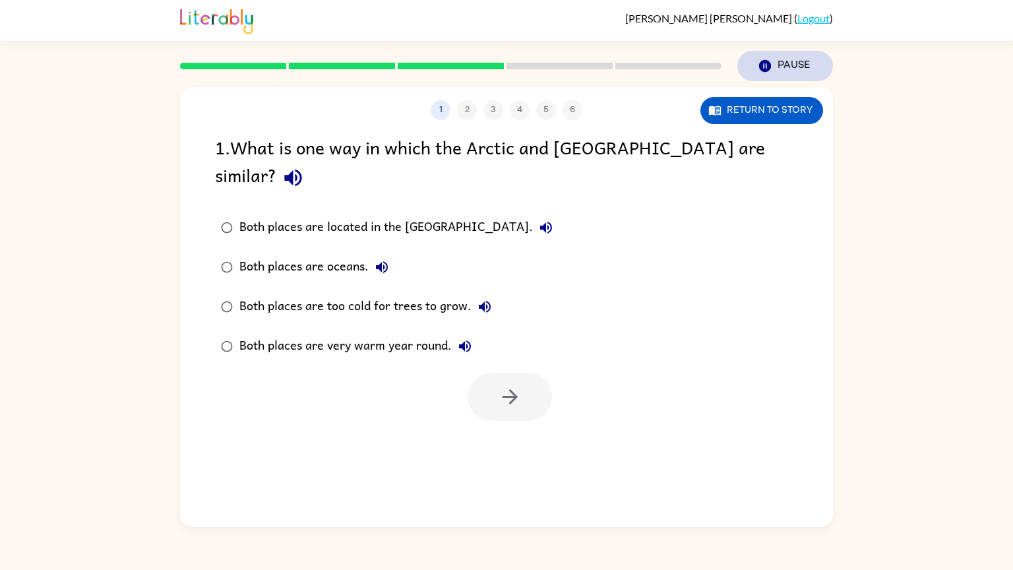
click at [777, 71] on button "Pause Pause" at bounding box center [785, 66] width 96 height 30
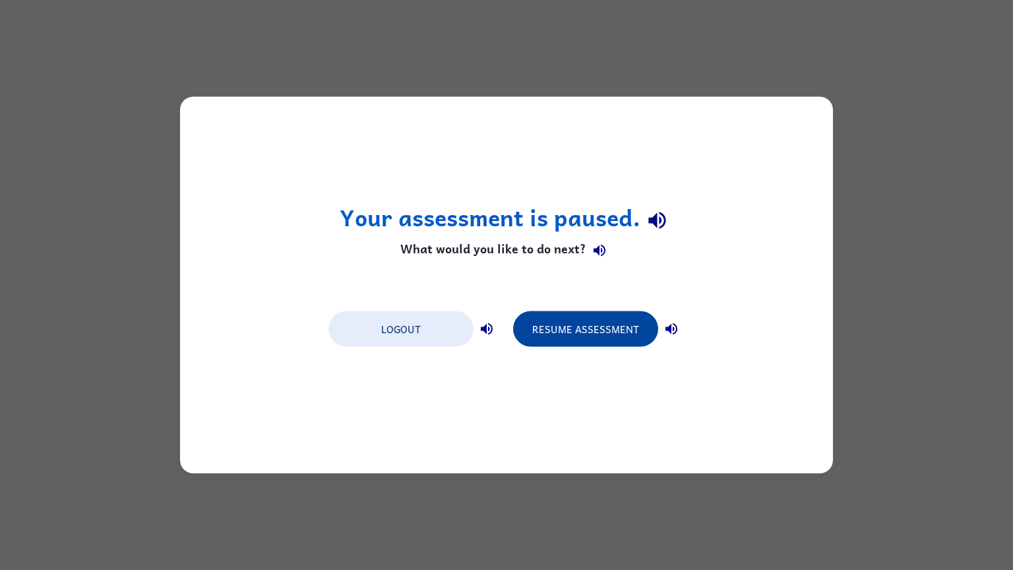
click at [573, 322] on button "Resume Assessment" at bounding box center [585, 329] width 145 height 36
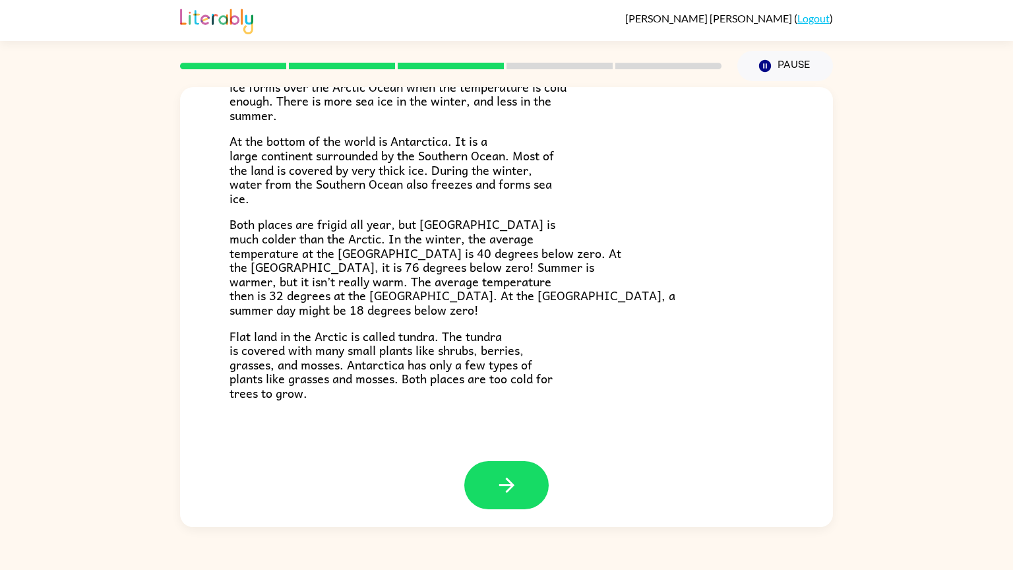
scroll to position [215, 0]
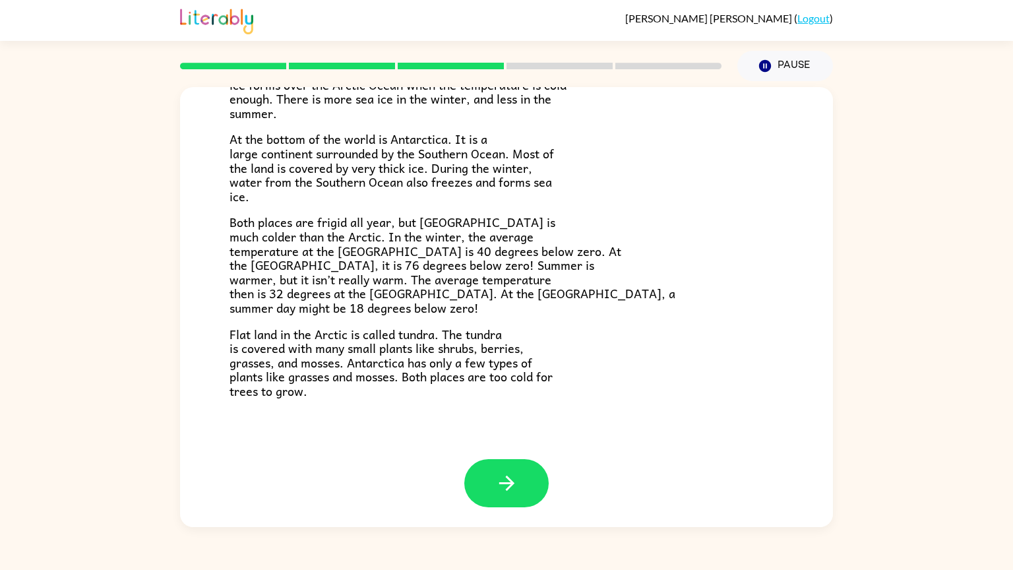
click at [571, 380] on p "Flat land in the Arctic is called tundra. The tundra is covered with many small…" at bounding box center [506, 362] width 554 height 71
click at [607, 372] on p "Flat land in the Arctic is called tundra. The tundra is covered with many small…" at bounding box center [506, 362] width 554 height 71
click at [495, 483] on icon "button" at bounding box center [506, 482] width 23 height 23
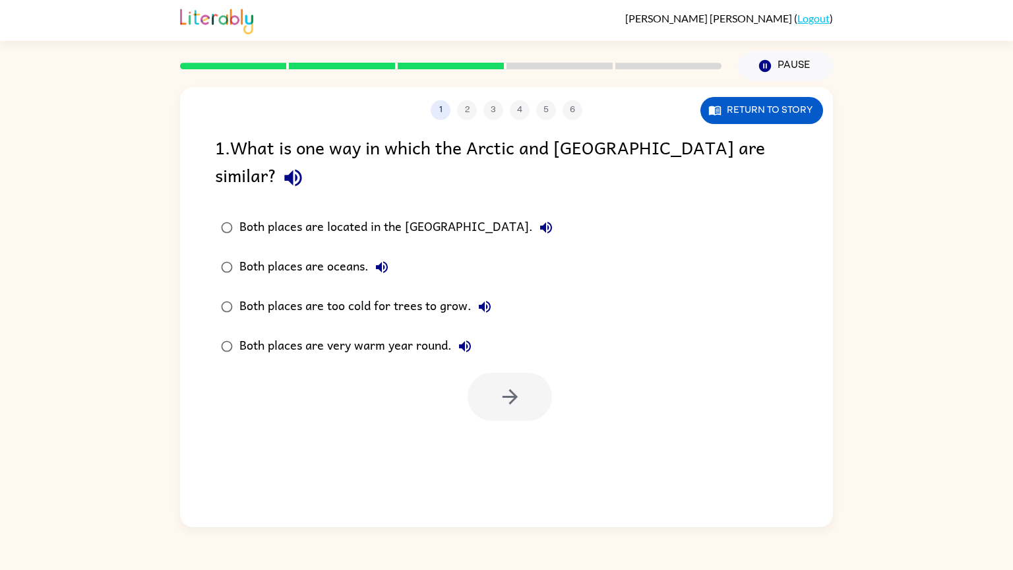
scroll to position [0, 0]
click at [774, 113] on button "Return to story" at bounding box center [761, 110] width 123 height 27
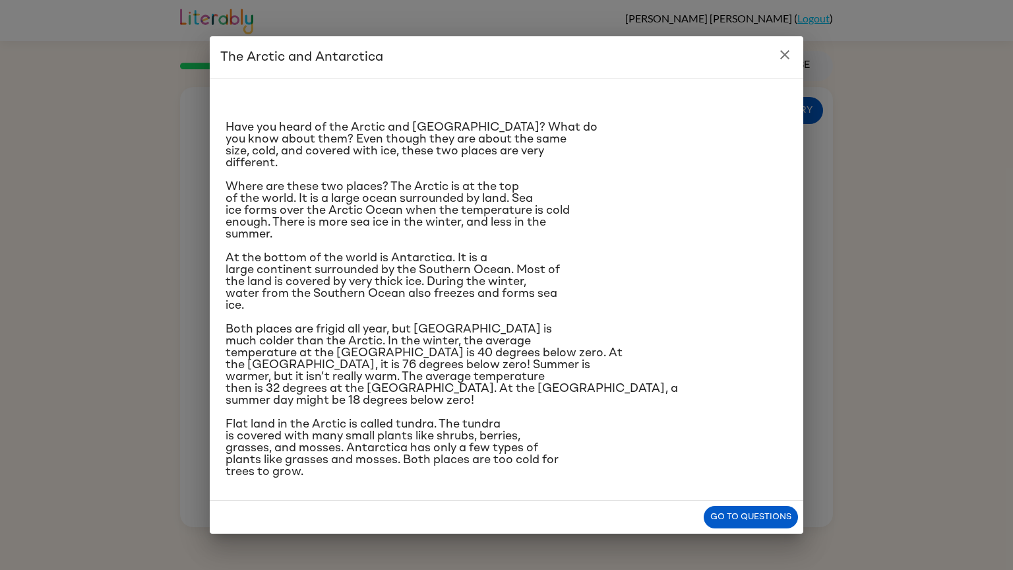
click at [784, 58] on icon "close" at bounding box center [784, 54] width 9 height 9
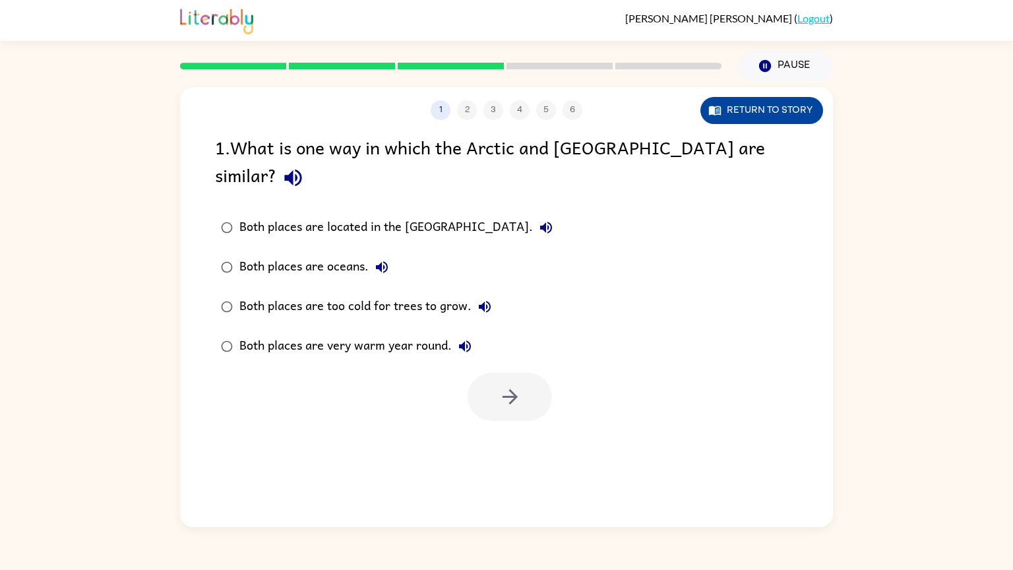
click at [776, 118] on button "Return to story" at bounding box center [761, 110] width 123 height 27
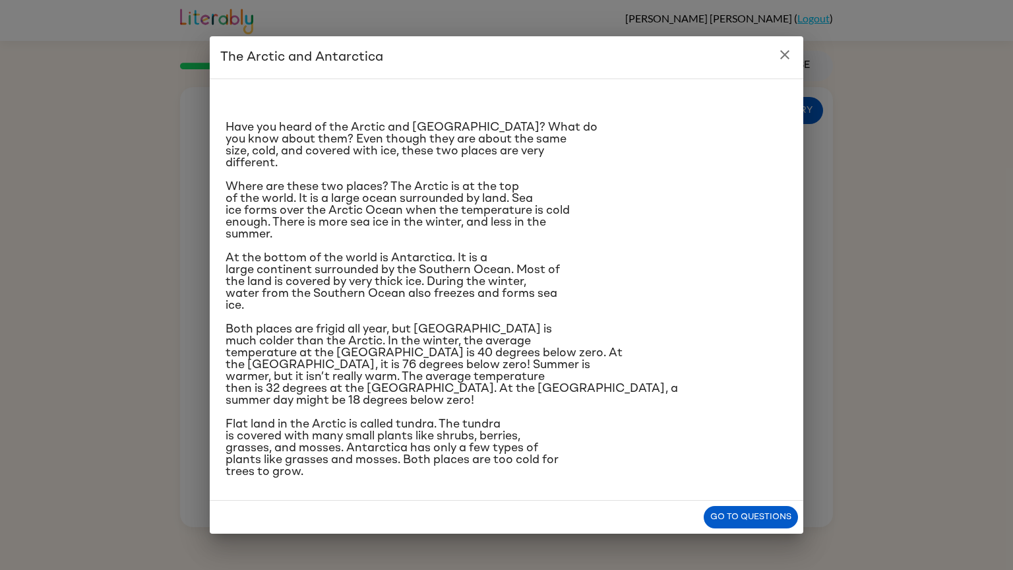
click at [0, 436] on div "The Arctic and [GEOGRAPHIC_DATA] Have you heard of the Arctic and [GEOGRAPHIC_D…" at bounding box center [506, 285] width 1013 height 570
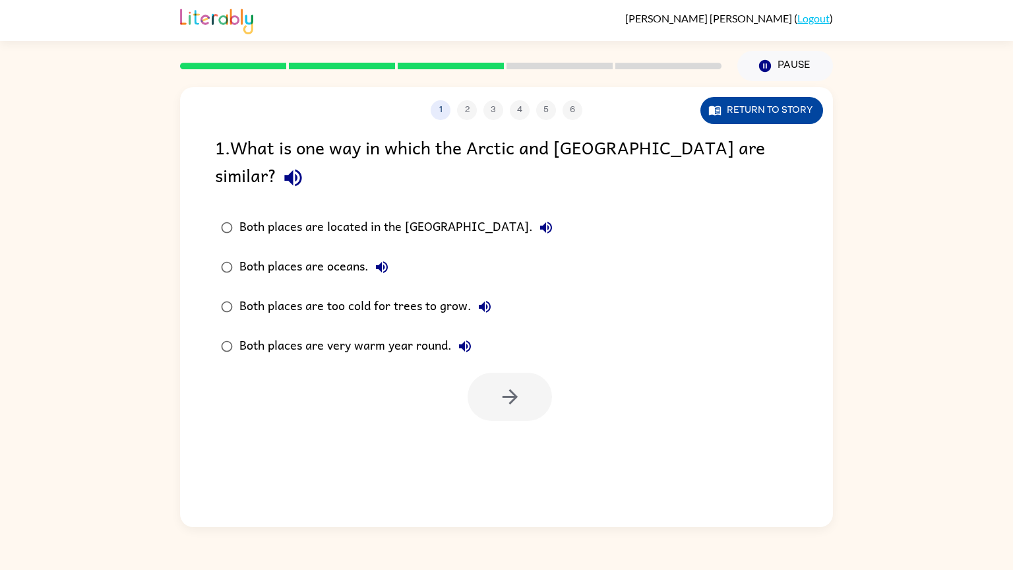
click at [781, 116] on button "Return to story" at bounding box center [761, 110] width 123 height 27
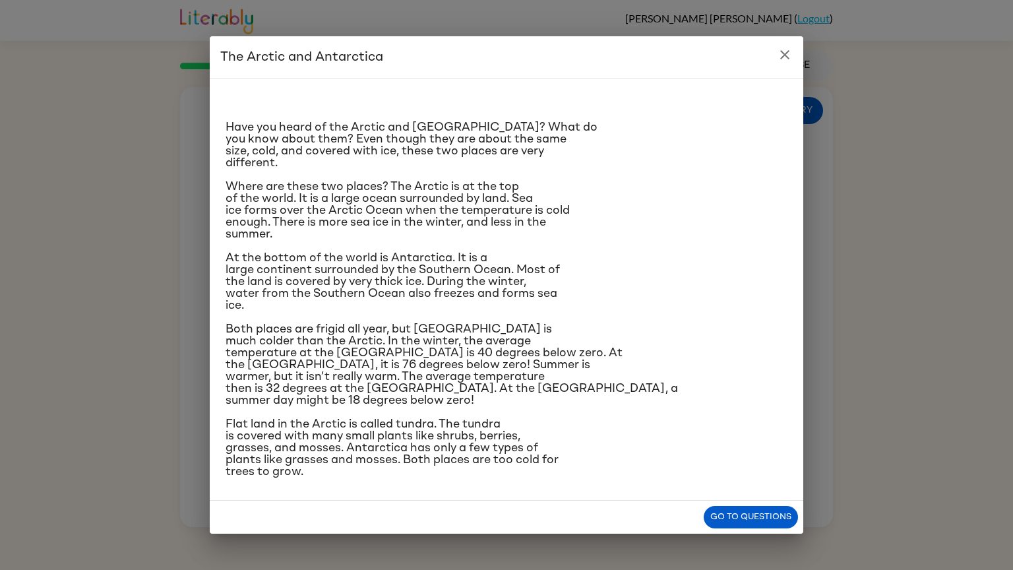
click at [790, 53] on icon "close" at bounding box center [785, 55] width 16 height 16
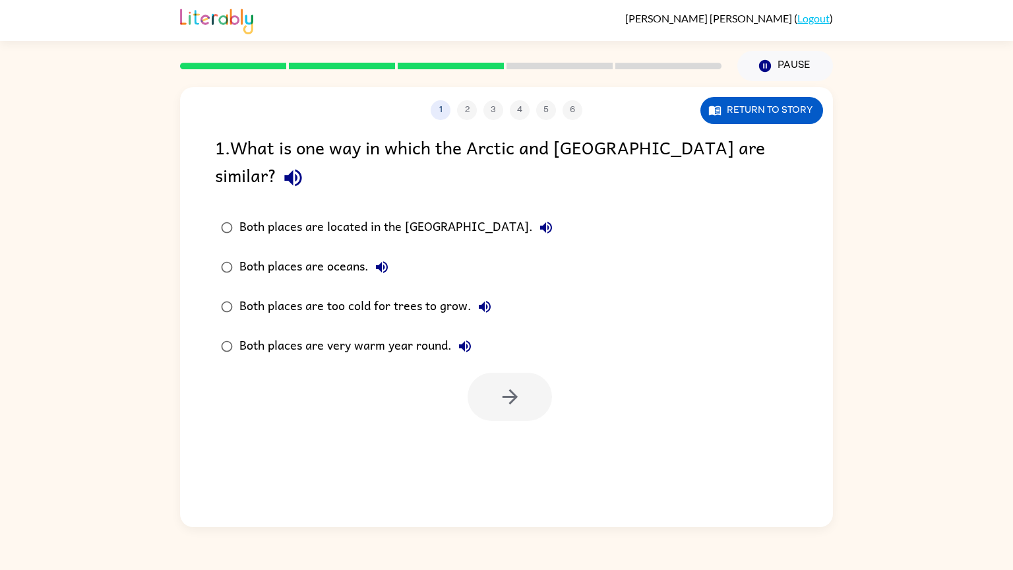
click at [377, 293] on div "Both places are too cold for trees to grow." at bounding box center [368, 306] width 258 height 26
click at [516, 389] on icon "button" at bounding box center [509, 396] width 15 height 15
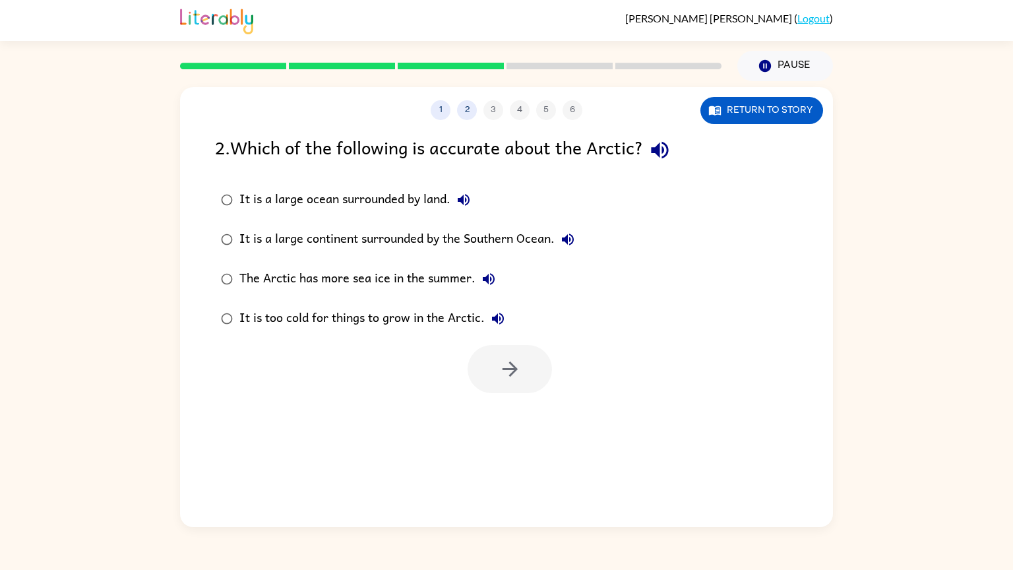
click at [293, 333] on label "It is too cold for things to grow in the Arctic." at bounding box center [398, 319] width 380 height 40
click at [506, 388] on button "button" at bounding box center [510, 369] width 84 height 48
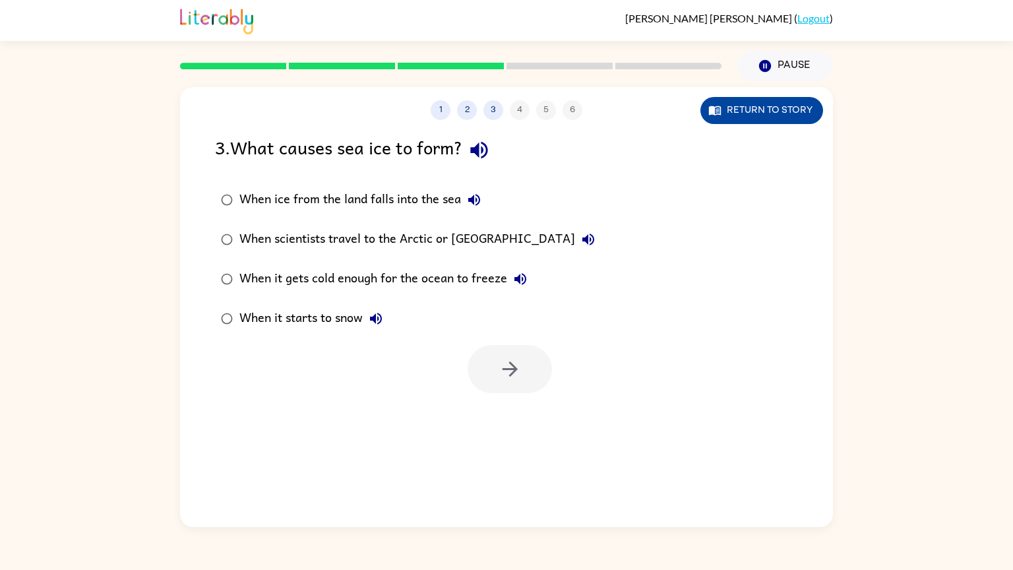
click at [775, 111] on button "Return to story" at bounding box center [761, 110] width 123 height 27
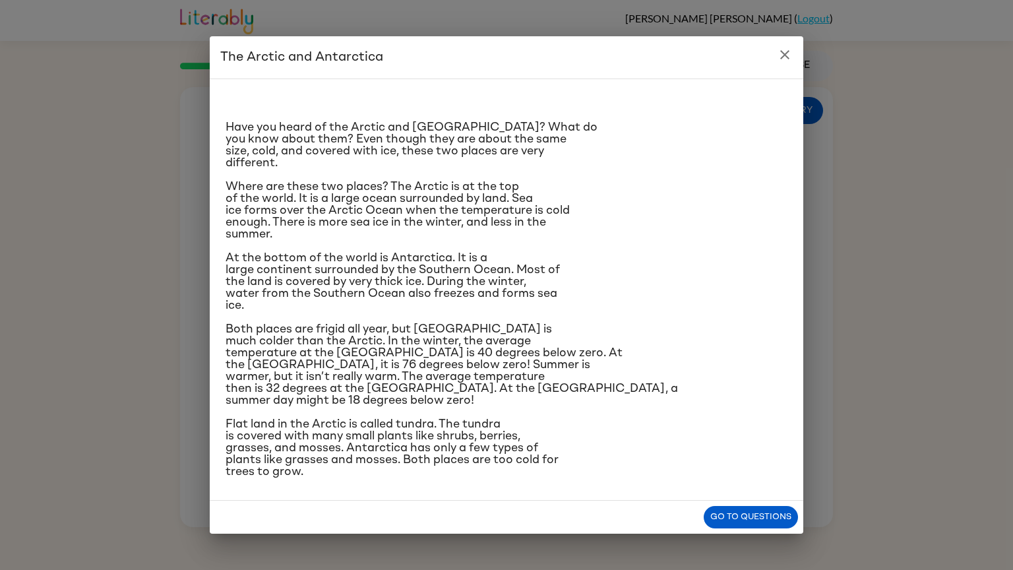
click at [791, 58] on icon "close" at bounding box center [785, 55] width 16 height 16
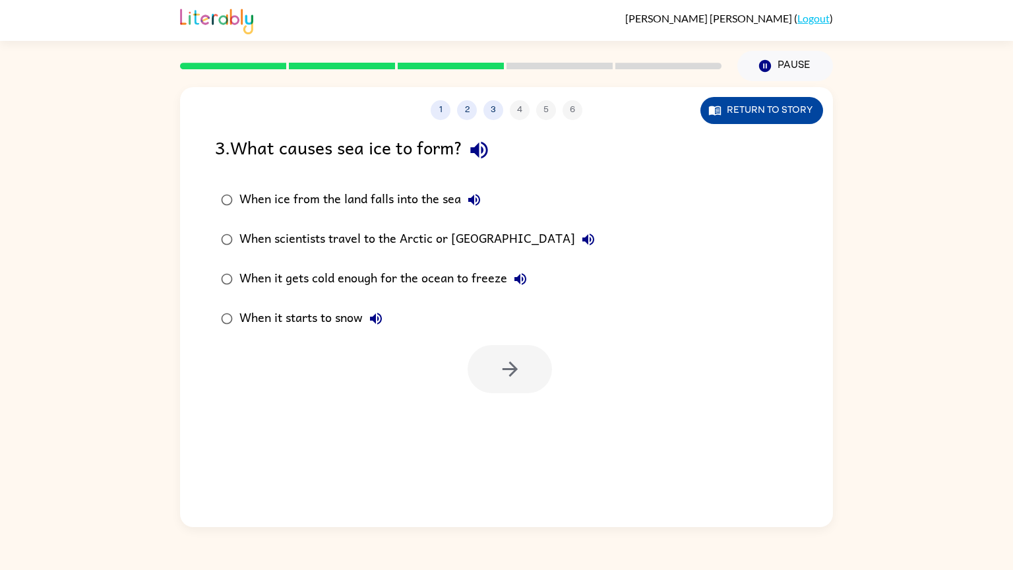
click at [746, 113] on button "Return to story" at bounding box center [761, 110] width 123 height 27
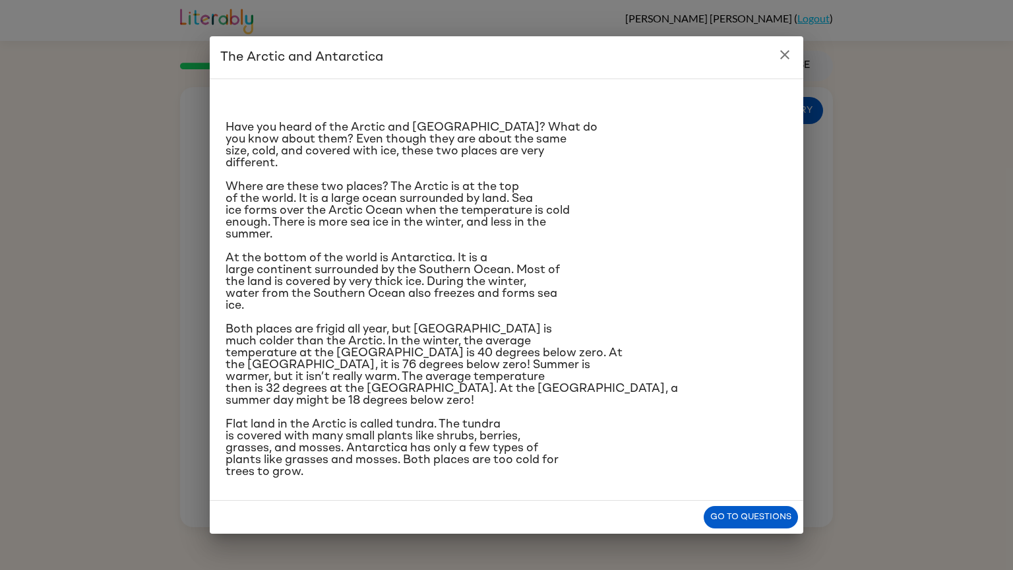
click at [783, 58] on icon "close" at bounding box center [784, 54] width 9 height 9
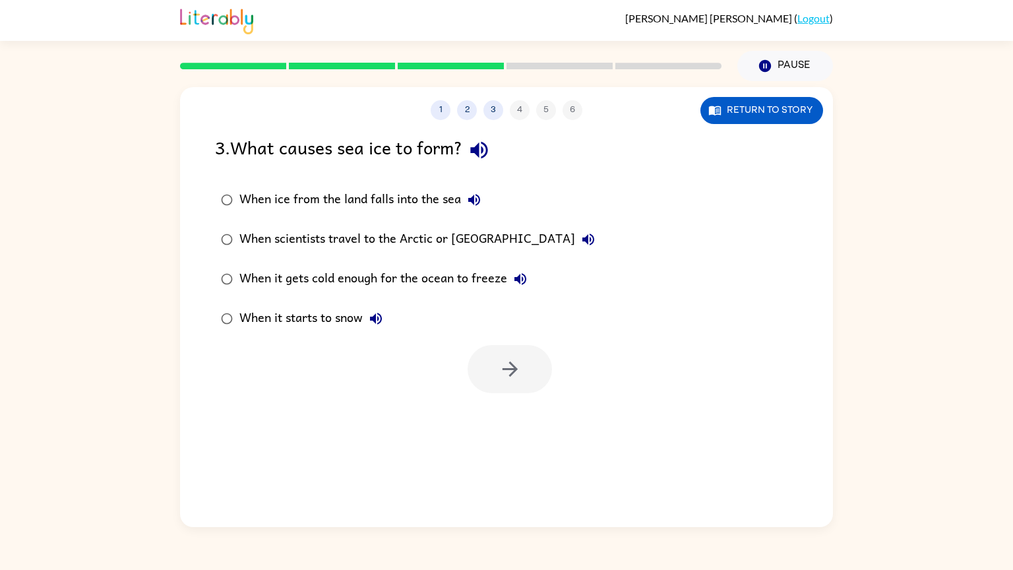
click at [365, 282] on div "When it gets cold enough for the ocean to freeze" at bounding box center [386, 279] width 294 height 26
click at [520, 377] on icon "button" at bounding box center [509, 368] width 23 height 23
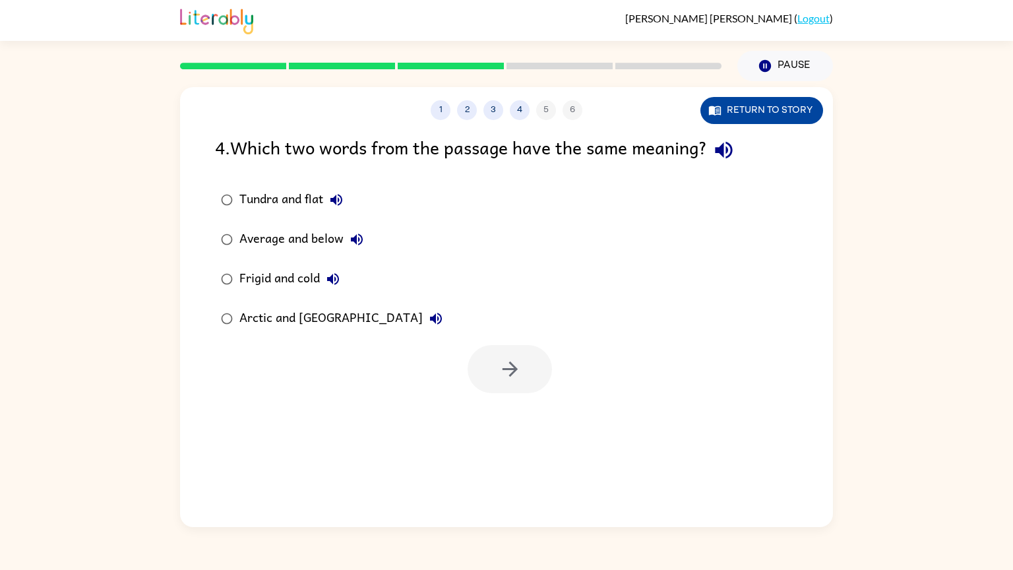
click at [773, 106] on button "Return to story" at bounding box center [761, 110] width 123 height 27
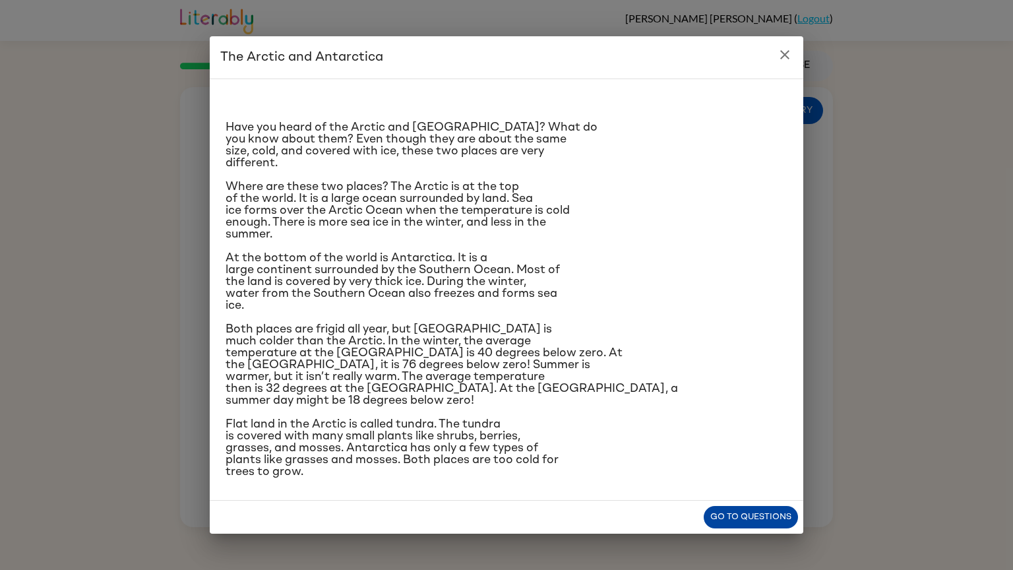
click at [736, 513] on button "Go to questions" at bounding box center [751, 517] width 94 height 23
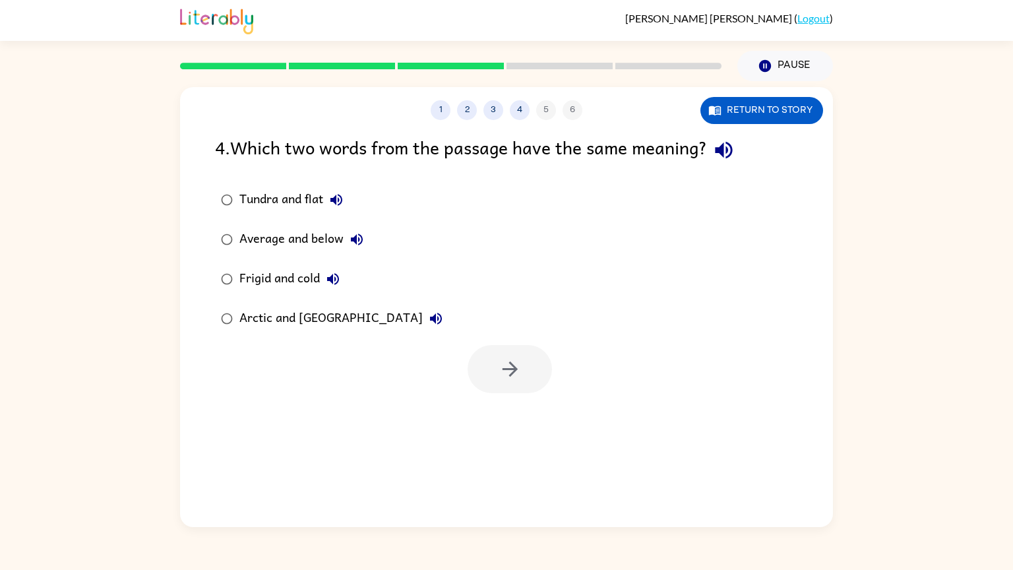
click at [301, 281] on div "Frigid and cold" at bounding box center [292, 279] width 107 height 26
click at [483, 390] on button "button" at bounding box center [510, 369] width 84 height 48
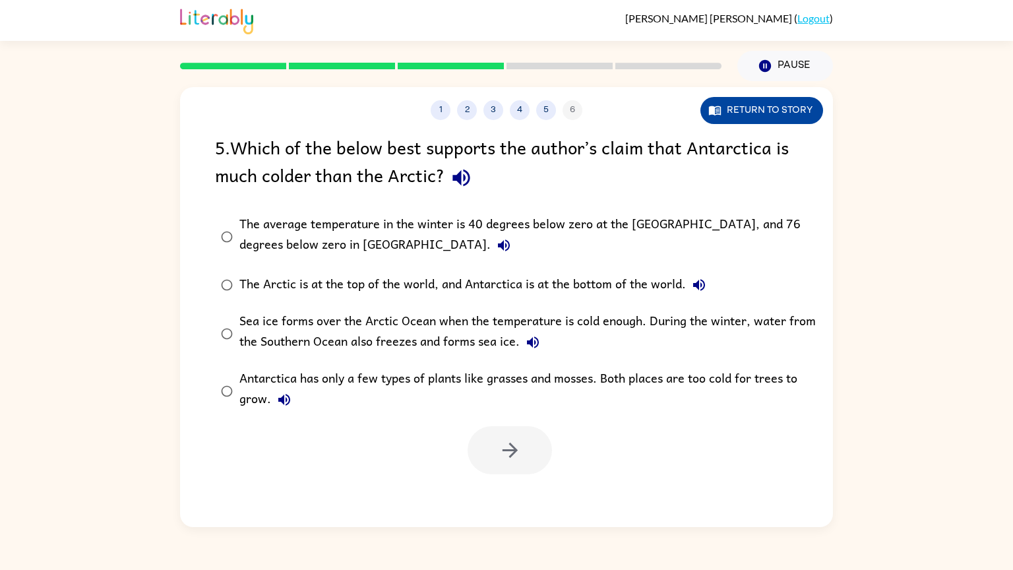
click at [733, 111] on button "Return to story" at bounding box center [761, 110] width 123 height 27
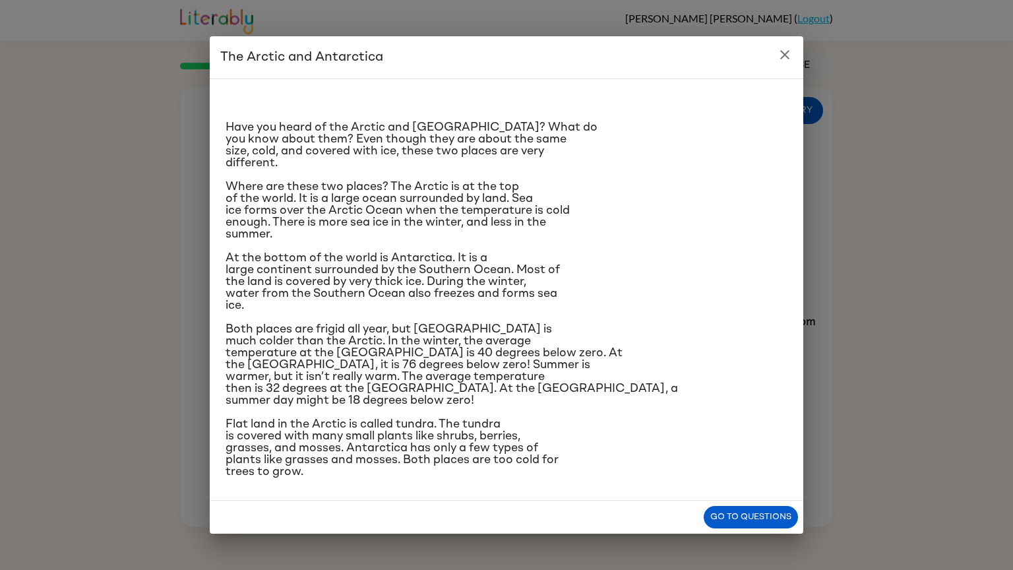
click at [777, 63] on icon "close" at bounding box center [785, 55] width 16 height 16
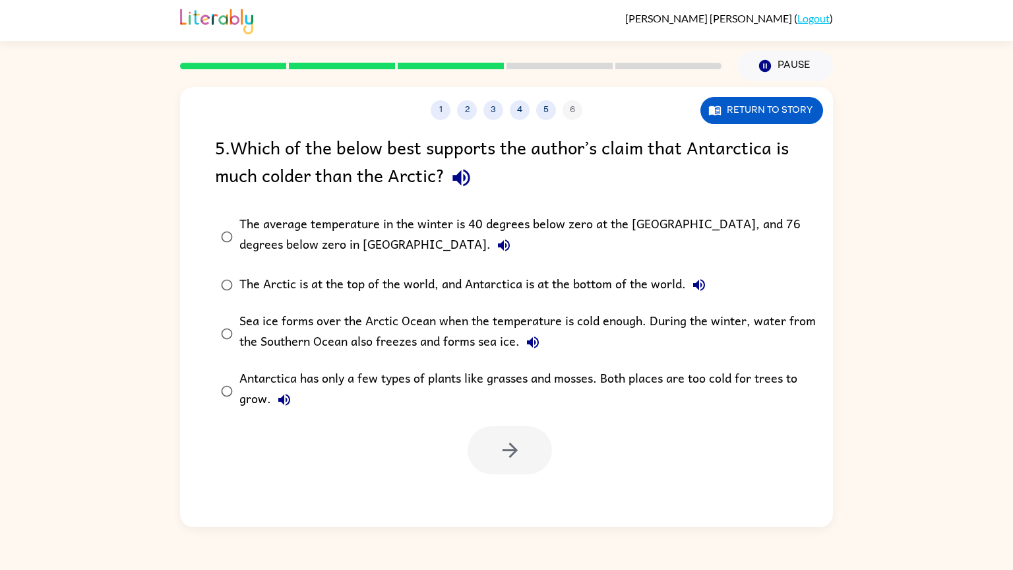
click at [380, 227] on div "The average temperature in the winter is 40 degrees below zero at the [GEOGRAPH…" at bounding box center [527, 236] width 576 height 44
click at [469, 448] on button "button" at bounding box center [510, 450] width 84 height 48
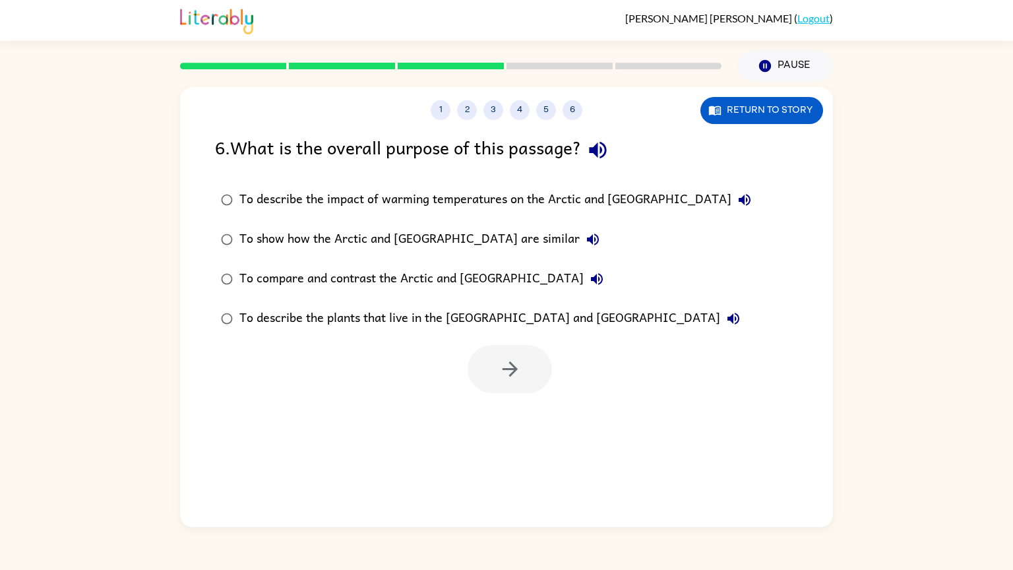
click at [343, 285] on div "To compare and contrast the Arctic and [GEOGRAPHIC_DATA]" at bounding box center [424, 279] width 371 height 26
click at [502, 388] on button "button" at bounding box center [510, 369] width 84 height 48
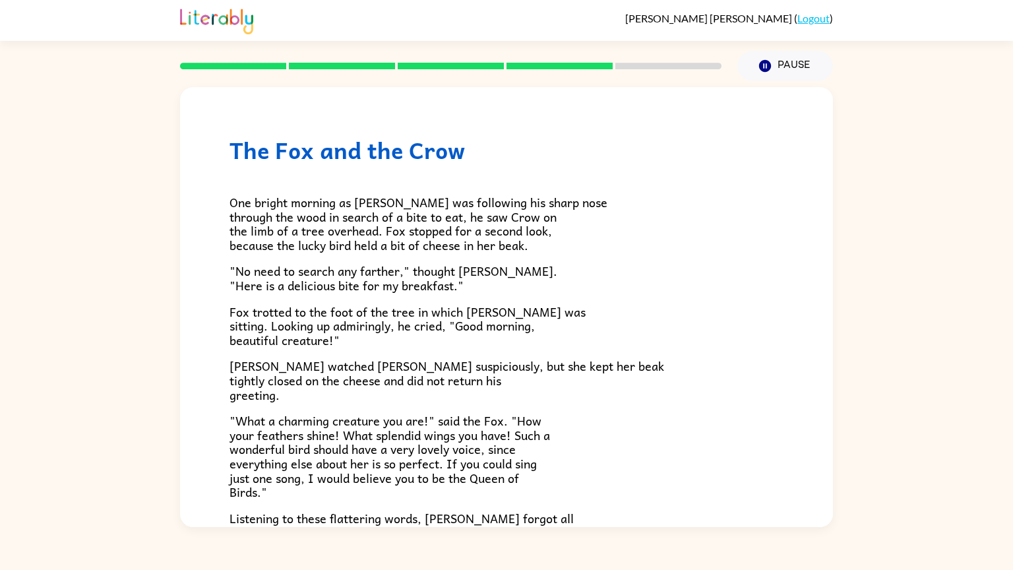
scroll to position [28, 0]
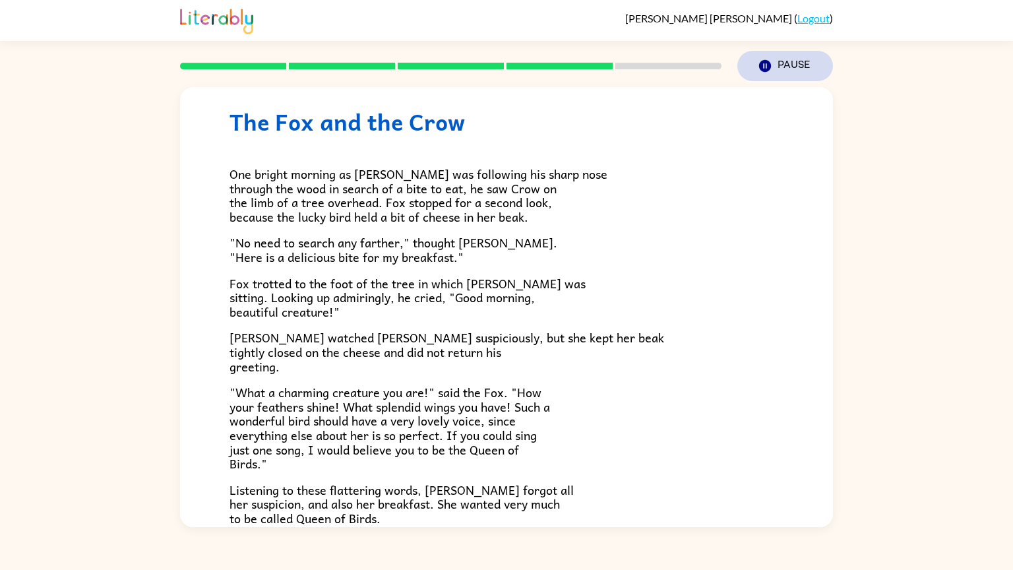
click at [761, 51] on button "Pause Pause" at bounding box center [785, 66] width 96 height 30
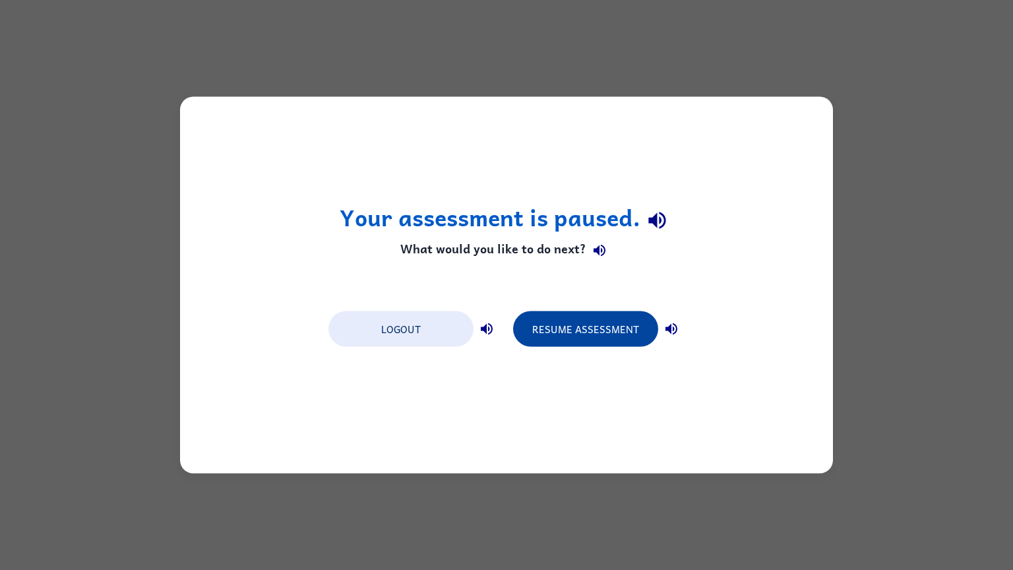
click at [607, 332] on button "Resume Assessment" at bounding box center [585, 329] width 145 height 36
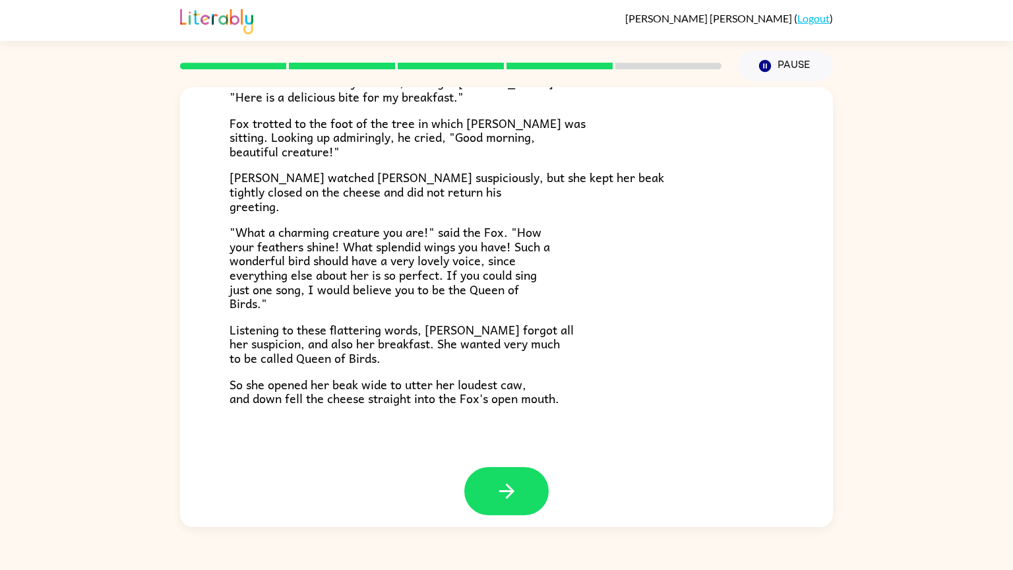
scroll to position [196, 0]
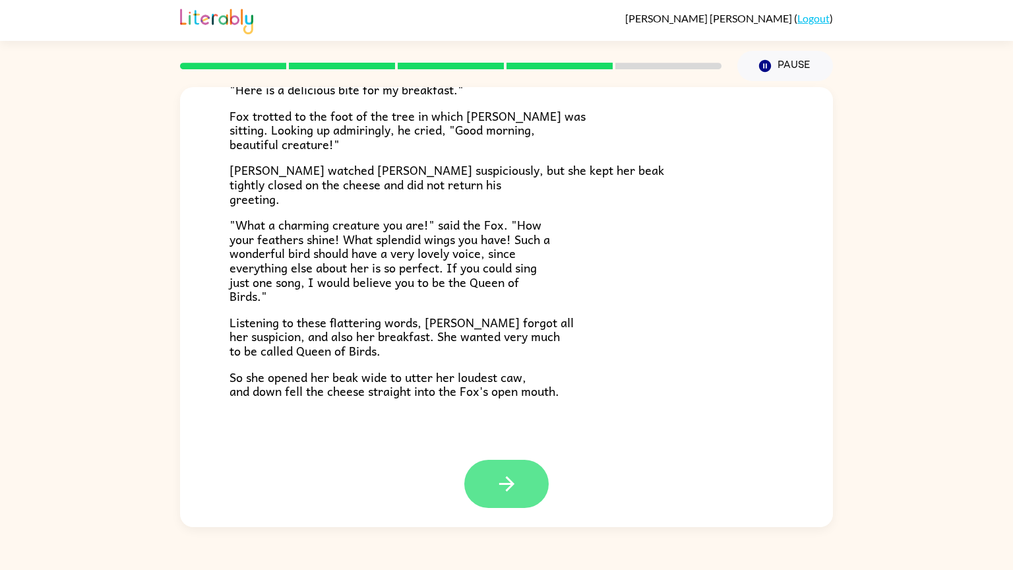
click at [499, 481] on icon "button" at bounding box center [506, 483] width 23 height 23
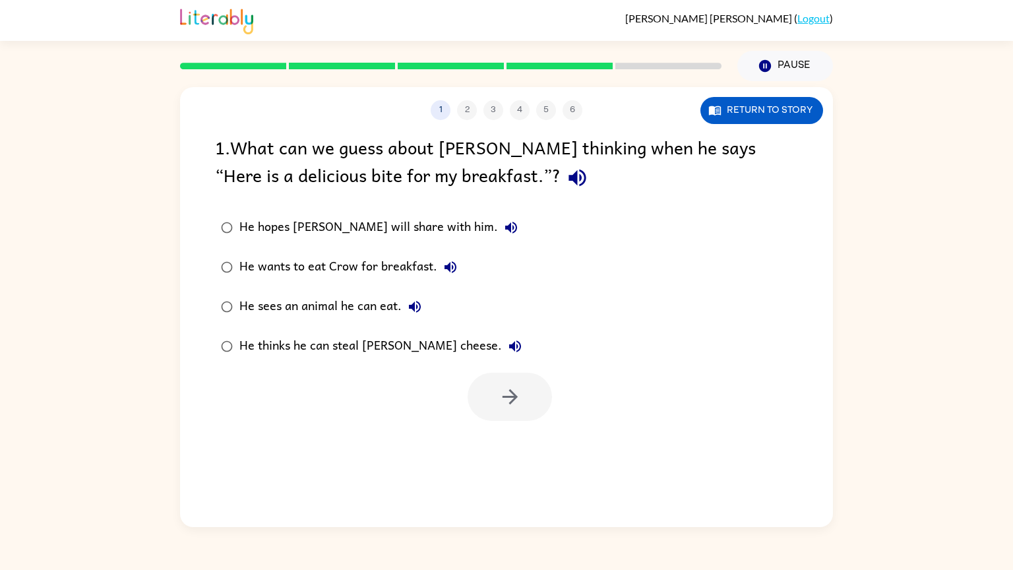
click at [260, 364] on label "He thinks he can steal [PERSON_NAME] cheese." at bounding box center [371, 346] width 327 height 40
click at [254, 382] on div at bounding box center [506, 393] width 653 height 55
click at [523, 408] on button "button" at bounding box center [510, 397] width 84 height 48
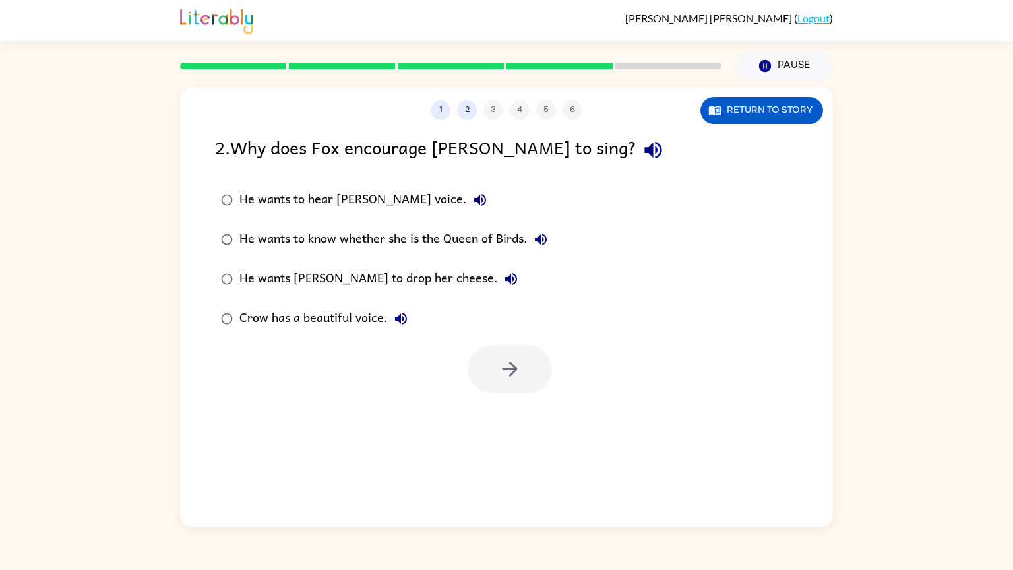
click at [377, 289] on div "He wants [PERSON_NAME] to drop her cheese." at bounding box center [381, 279] width 285 height 26
click at [517, 378] on icon "button" at bounding box center [509, 368] width 23 height 23
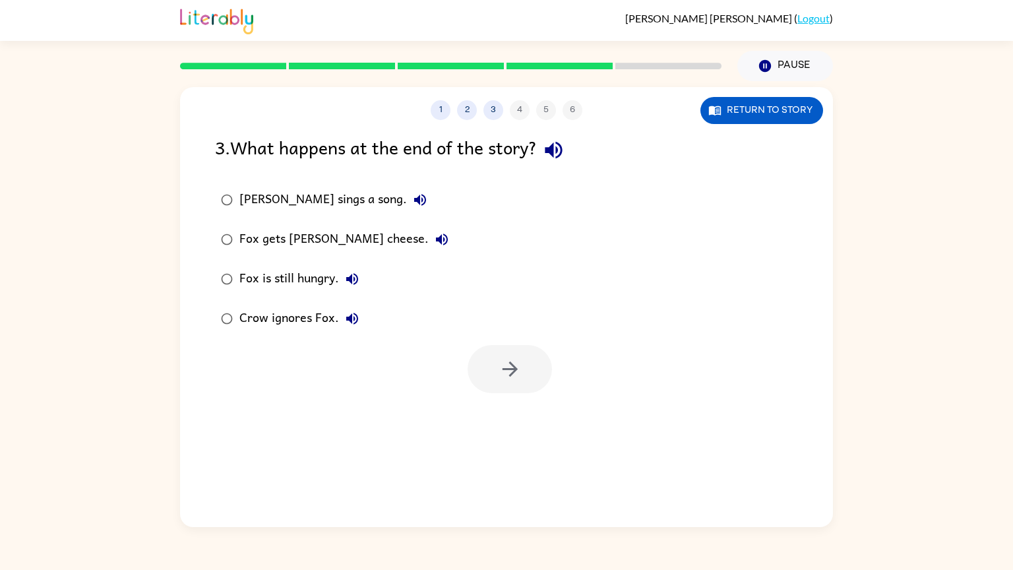
click at [264, 241] on div "Fox gets [PERSON_NAME] cheese." at bounding box center [347, 239] width 216 height 26
click at [537, 374] on button "button" at bounding box center [510, 369] width 84 height 48
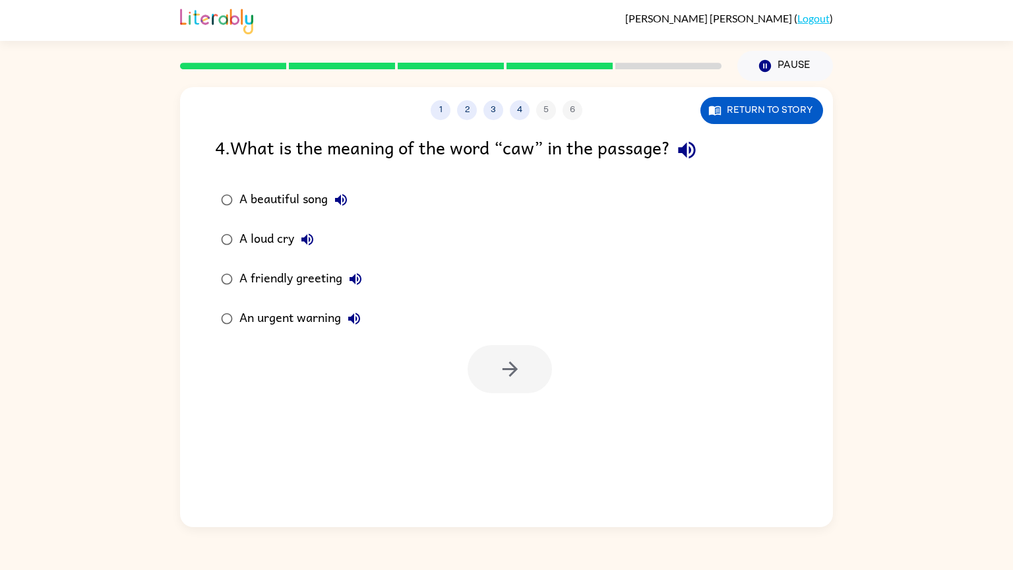
click at [266, 193] on div "A beautiful song" at bounding box center [296, 200] width 115 height 26
click at [520, 382] on button "button" at bounding box center [510, 369] width 84 height 48
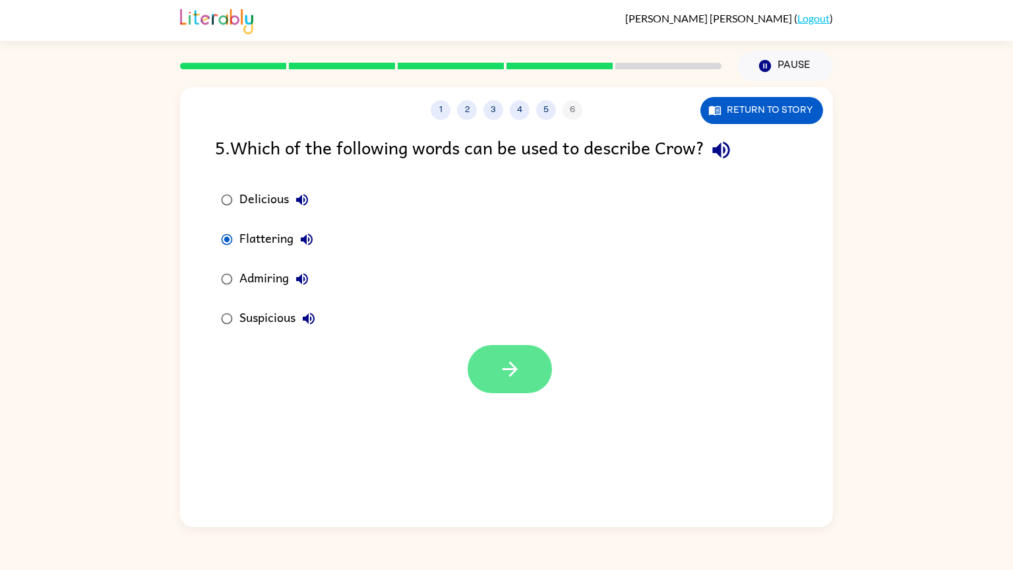
click at [487, 365] on button "button" at bounding box center [510, 369] width 84 height 48
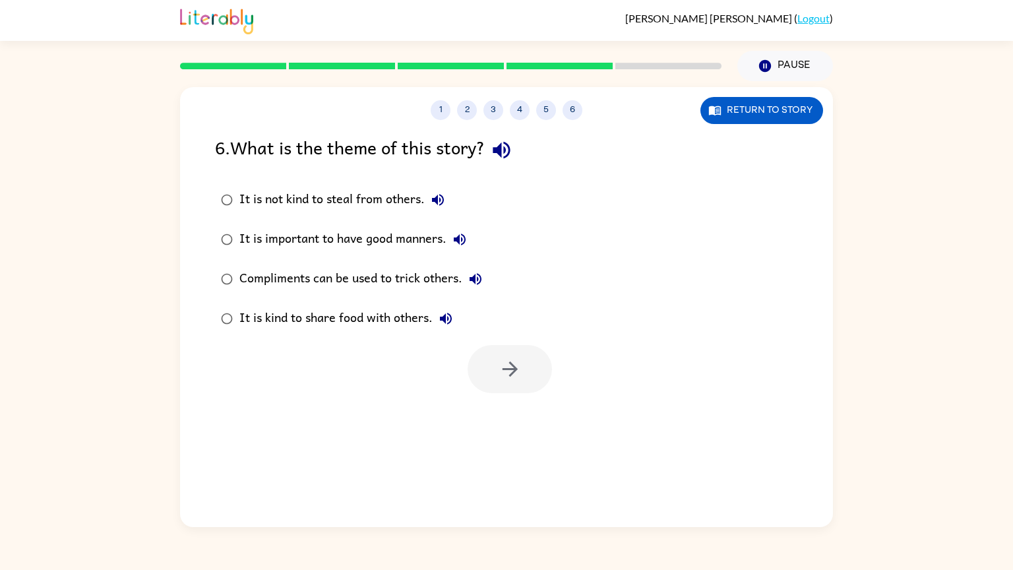
click at [251, 201] on div "It is not kind to steal from others." at bounding box center [345, 200] width 212 height 26
click at [493, 378] on button "button" at bounding box center [510, 369] width 84 height 48
